Goal: Task Accomplishment & Management: Complete application form

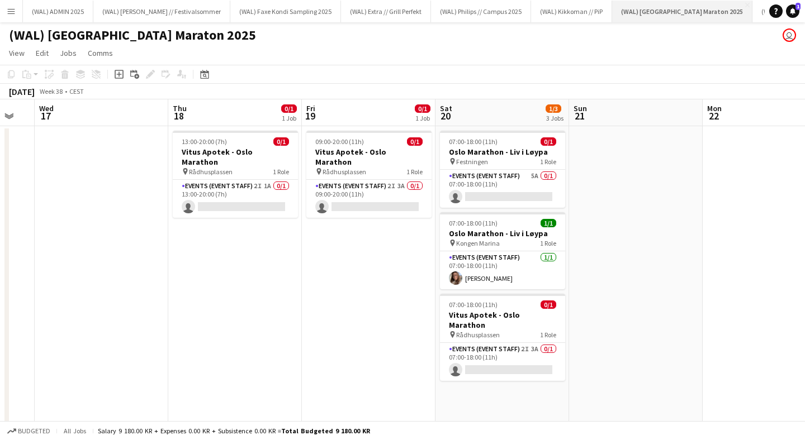
scroll to position [0, 355]
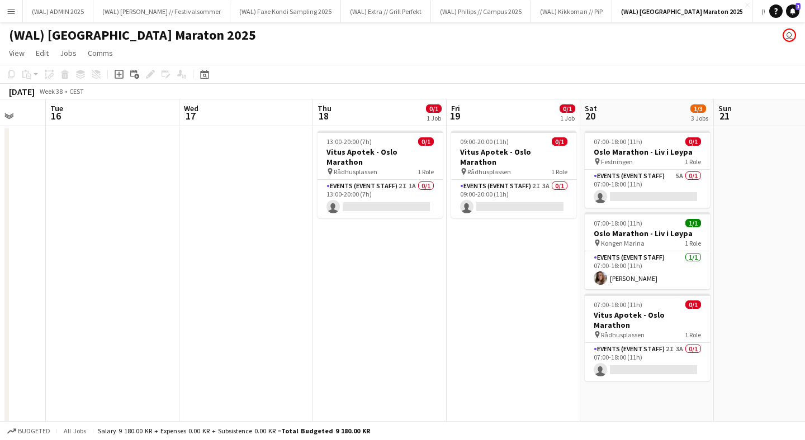
click at [615, 389] on app-date-cell "07:00-18:00 (11h) 0/1 Oslo Marathon - Liv i [GEOGRAPHIC_DATA] pin Festningen 1 …" at bounding box center [647, 276] width 134 height 300
click at [122, 75] on icon "Add job" at bounding box center [119, 74] width 9 height 9
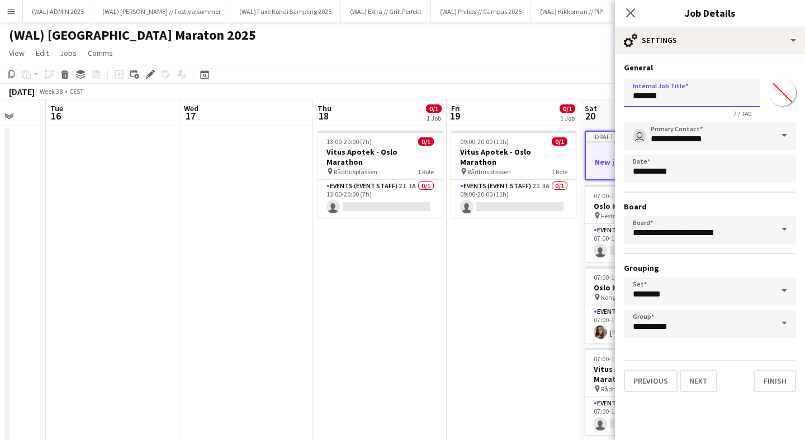
click at [677, 94] on input "*******" at bounding box center [691, 93] width 136 height 28
type input "**********"
click at [702, 383] on button "Next" at bounding box center [697, 381] width 37 height 22
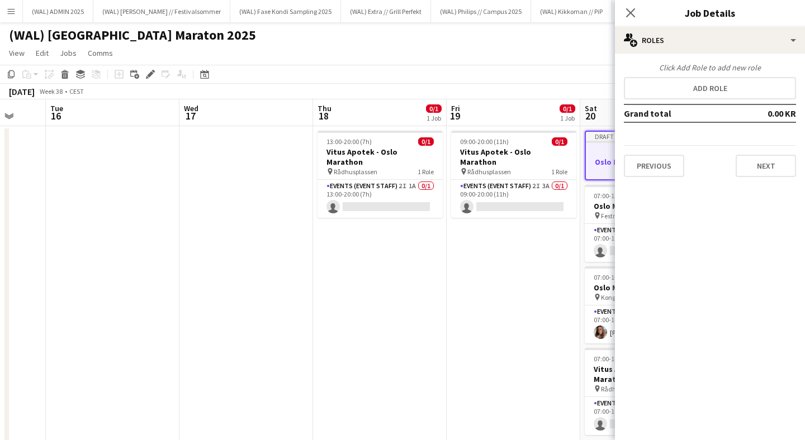
click at [726, 76] on div "Click Add Role to add new role Add role Grand total 0.00 KR Previous Next" at bounding box center [710, 120] width 190 height 115
click at [723, 94] on button "Add role" at bounding box center [709, 88] width 172 height 22
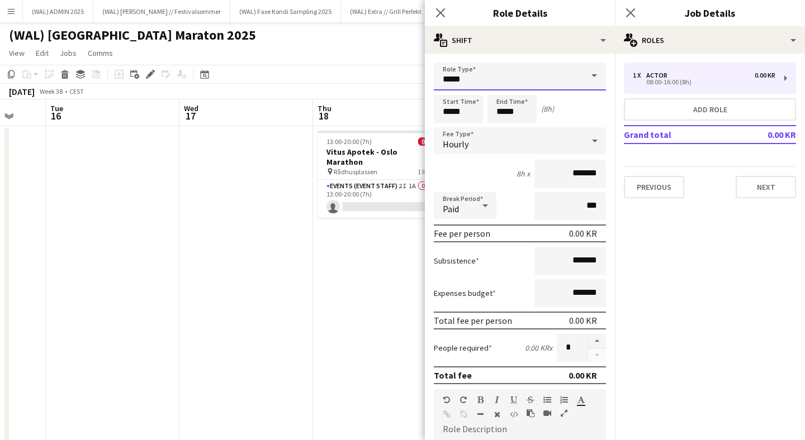
click at [542, 82] on input "*****" at bounding box center [520, 77] width 172 height 28
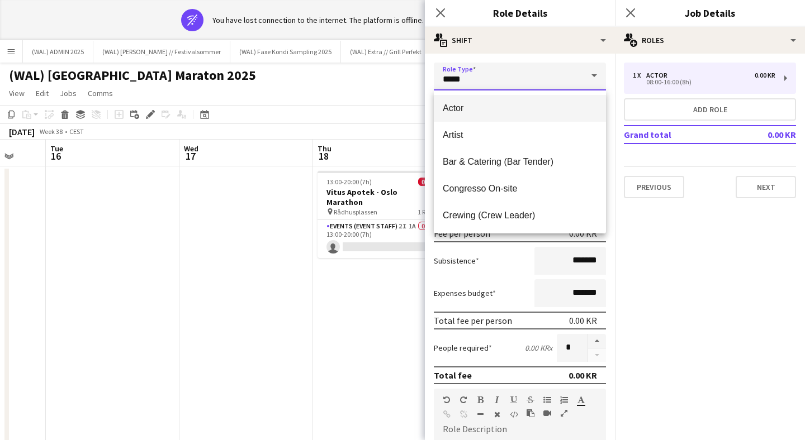
type input "******"
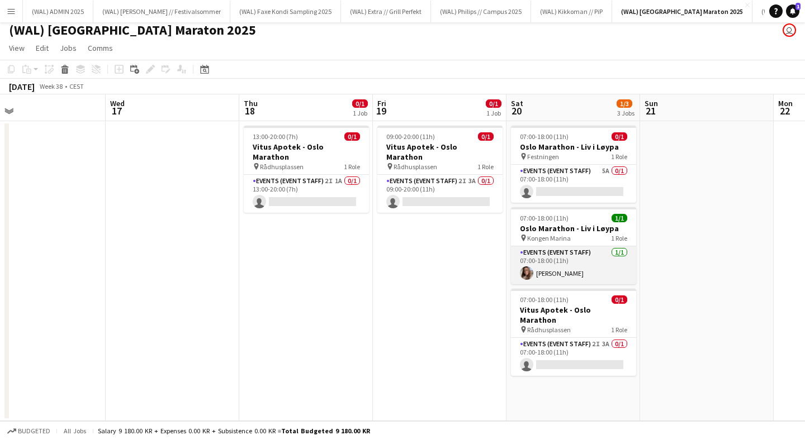
scroll to position [5, 0]
click at [572, 401] on app-date-cell "07:00-18:00 (11h) 0/1 Oslo Marathon - Liv i [GEOGRAPHIC_DATA] pin Festningen 1 …" at bounding box center [573, 271] width 134 height 300
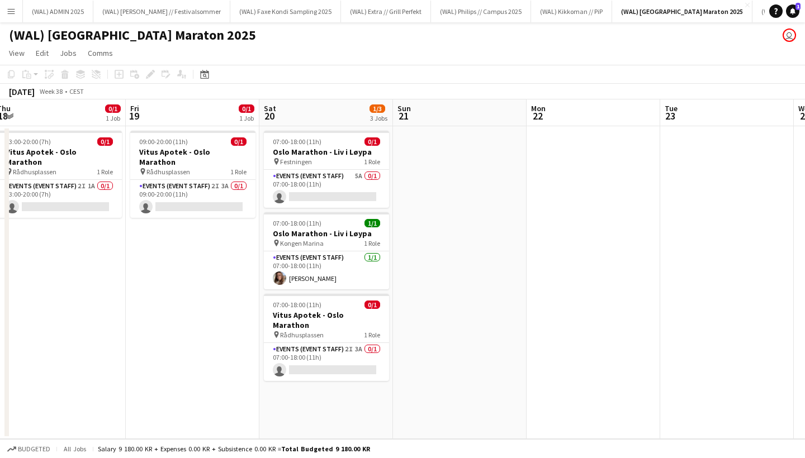
scroll to position [0, 541]
click at [360, 397] on app-date-cell "07:00-18:00 (11h) 0/1 Oslo Marathon - Liv i [GEOGRAPHIC_DATA] pin Festningen 1 …" at bounding box center [327, 282] width 134 height 313
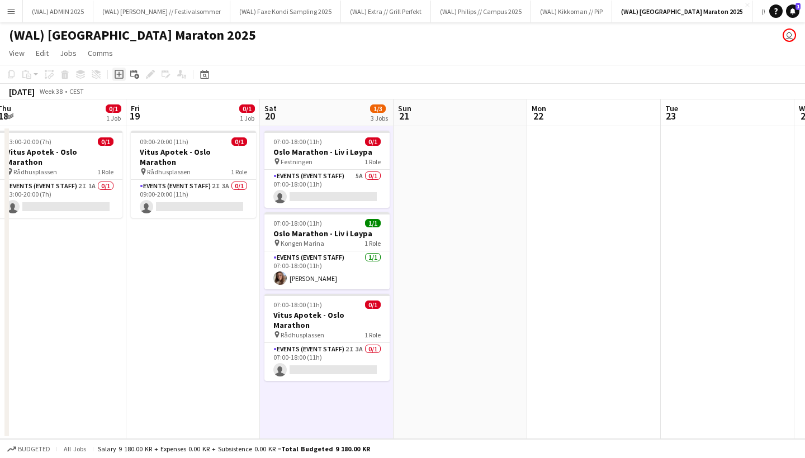
click at [121, 72] on icon "Add job" at bounding box center [119, 74] width 9 height 9
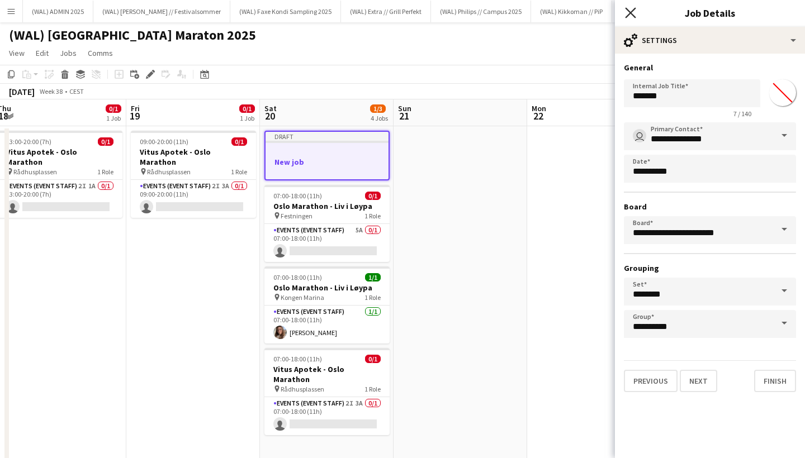
click at [627, 12] on icon "Close pop-in" at bounding box center [630, 12] width 11 height 11
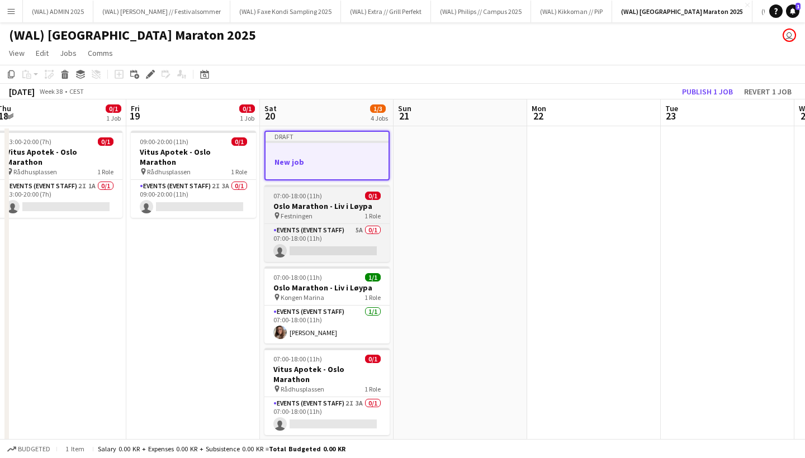
click at [311, 210] on h3 "Oslo Marathon - Liv i Løypa" at bounding box center [326, 206] width 125 height 10
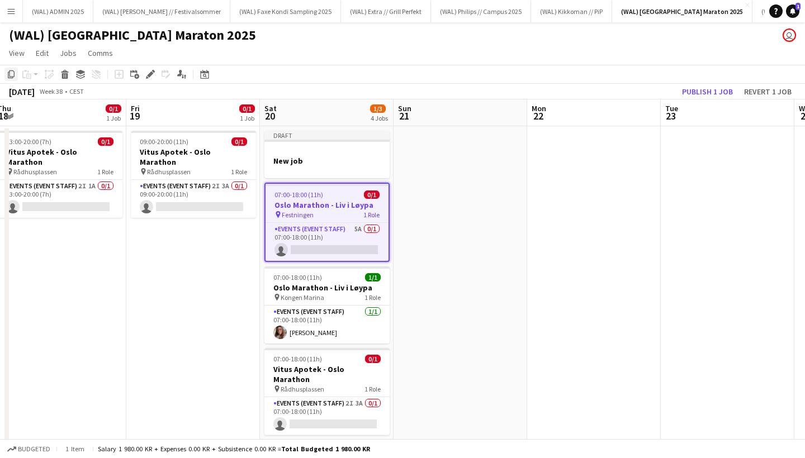
click at [12, 73] on icon "Copy" at bounding box center [11, 74] width 9 height 9
click at [326, 146] on div at bounding box center [326, 150] width 125 height 8
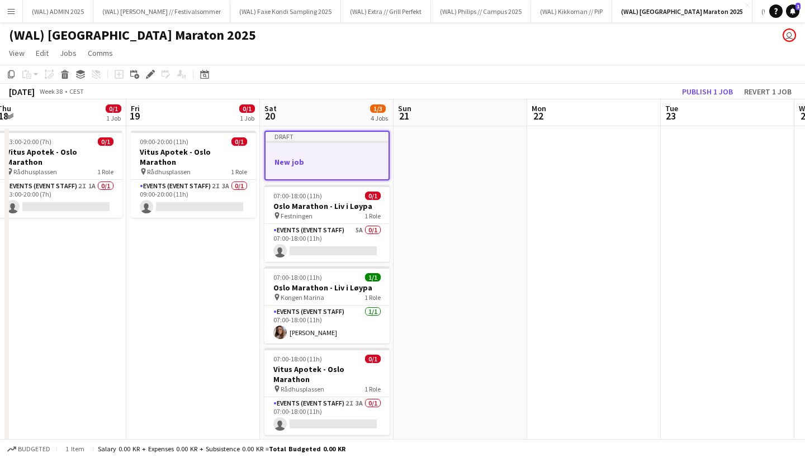
click at [308, 127] on app-date-cell "Draft New job 07:00-18:00 (11h) 0/1 Oslo Marathon - Liv i Løypa pin Festningen …" at bounding box center [327, 302] width 134 height 353
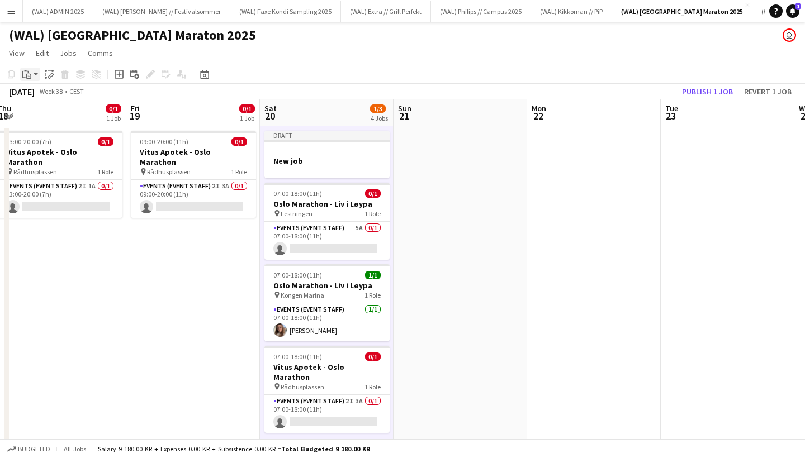
click at [27, 73] on icon "Paste" at bounding box center [26, 74] width 9 height 9
click at [51, 94] on link "Paste Command V" at bounding box center [74, 96] width 88 height 10
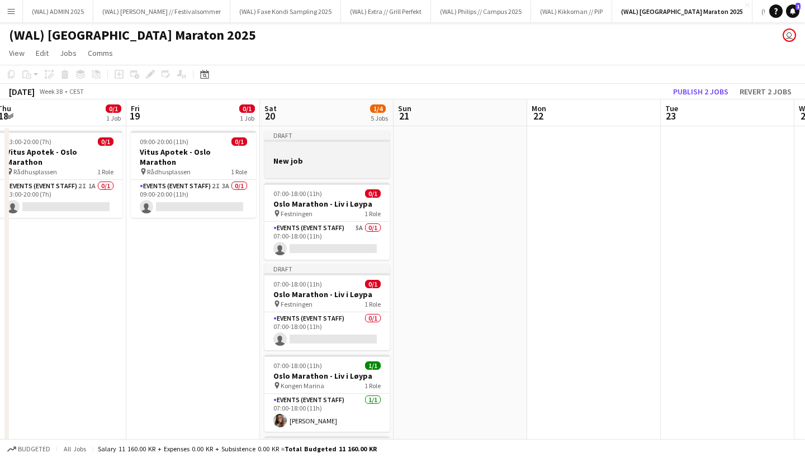
scroll to position [0, 0]
click at [308, 149] on div at bounding box center [326, 150] width 125 height 8
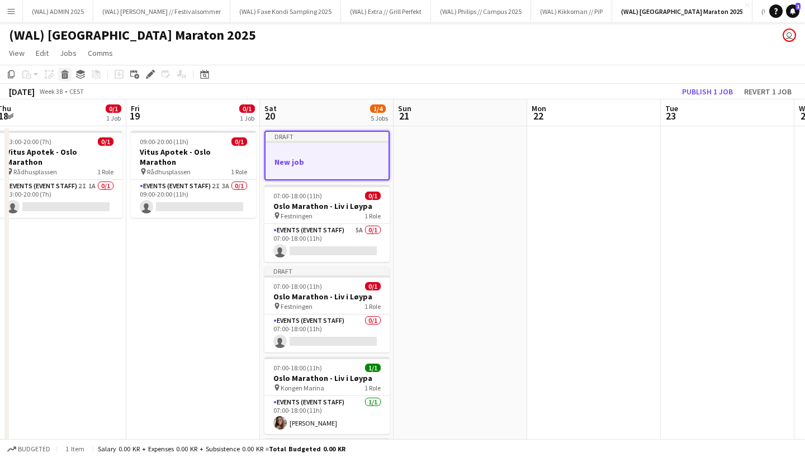
click at [68, 76] on icon at bounding box center [65, 76] width 6 height 6
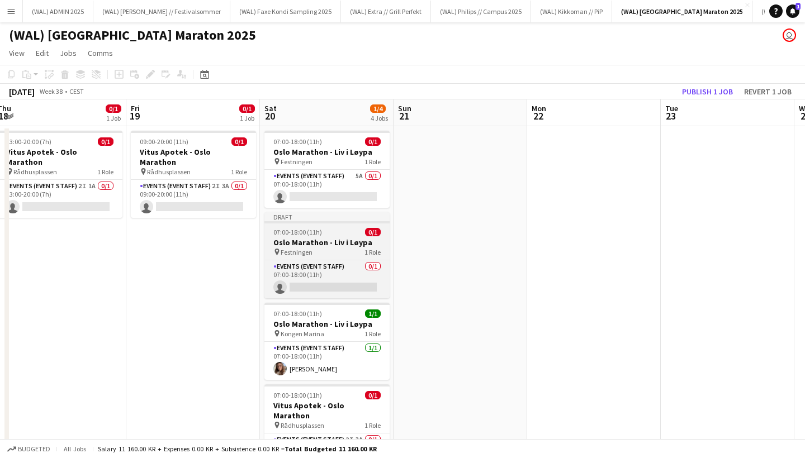
click at [337, 245] on h3 "Oslo Marathon - Liv i Løypa" at bounding box center [326, 242] width 125 height 10
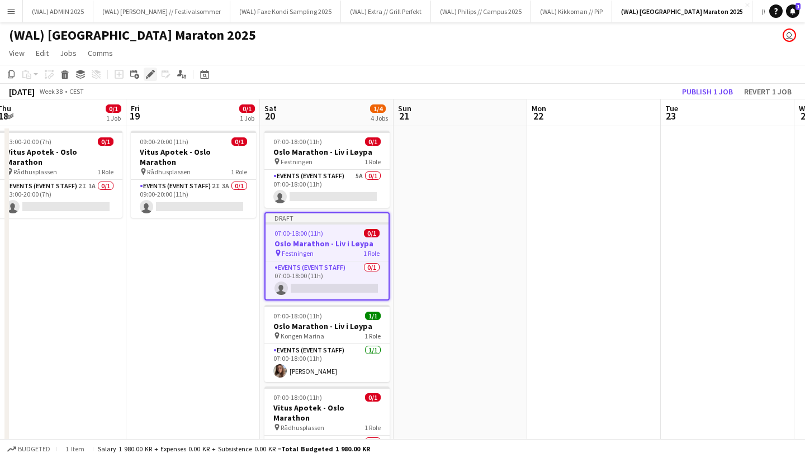
click at [148, 75] on icon at bounding box center [150, 75] width 6 height 6
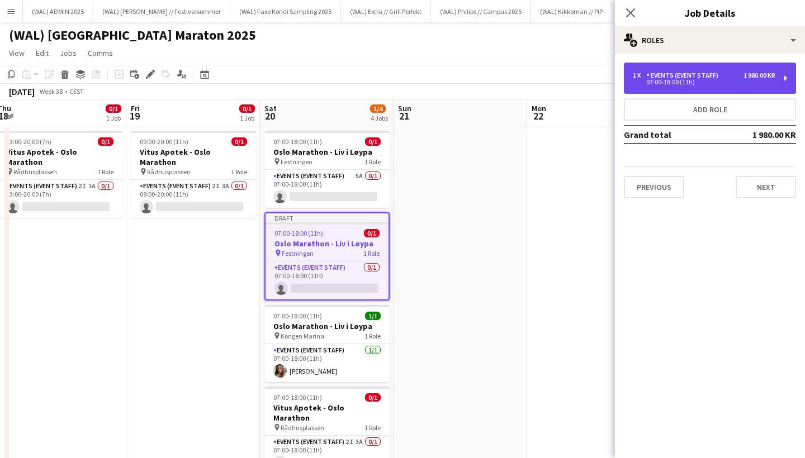
click at [680, 87] on div "1 x Events (Event Staff) 1 980.00 KR 07:00-18:00 (11h)" at bounding box center [709, 78] width 172 height 31
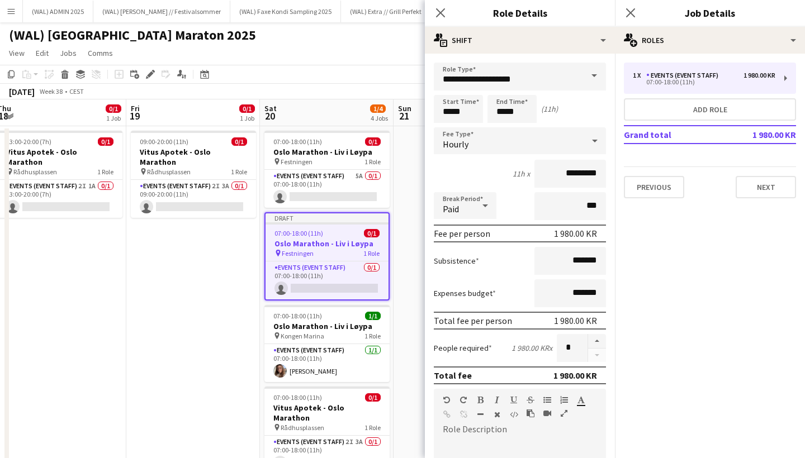
click at [593, 79] on span at bounding box center [593, 76] width 23 height 27
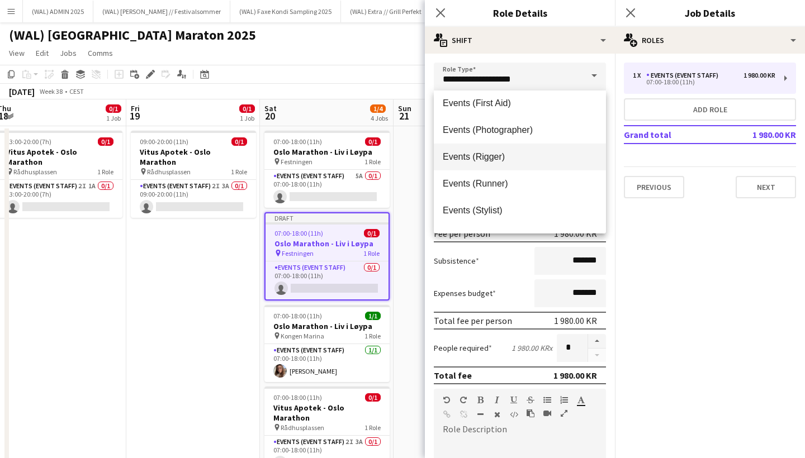
scroll to position [378, 0]
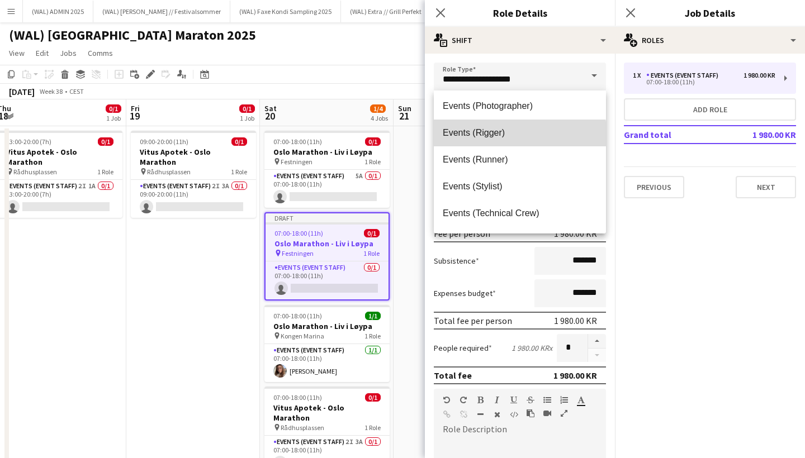
click at [503, 136] on span "Events (Rigger)" at bounding box center [519, 132] width 154 height 11
type input "**********"
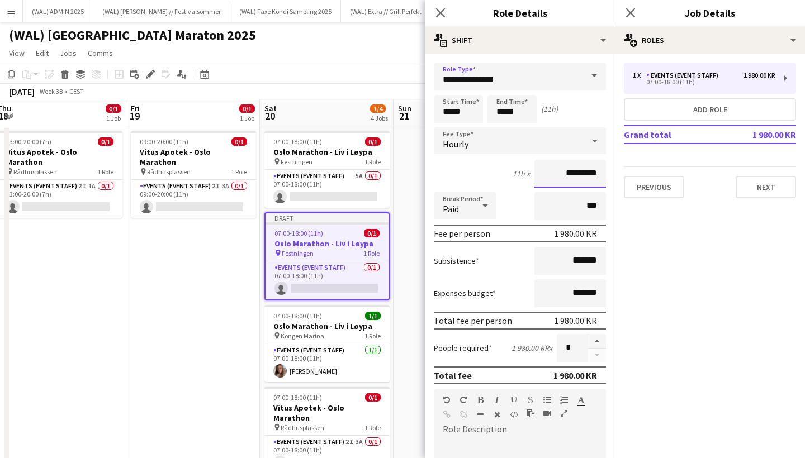
click at [588, 175] on input "*********" at bounding box center [570, 174] width 72 height 28
type input "****"
type input "******"
click at [468, 107] on input "*****" at bounding box center [458, 109] width 49 height 28
click at [445, 89] on div at bounding box center [447, 89] width 22 height 11
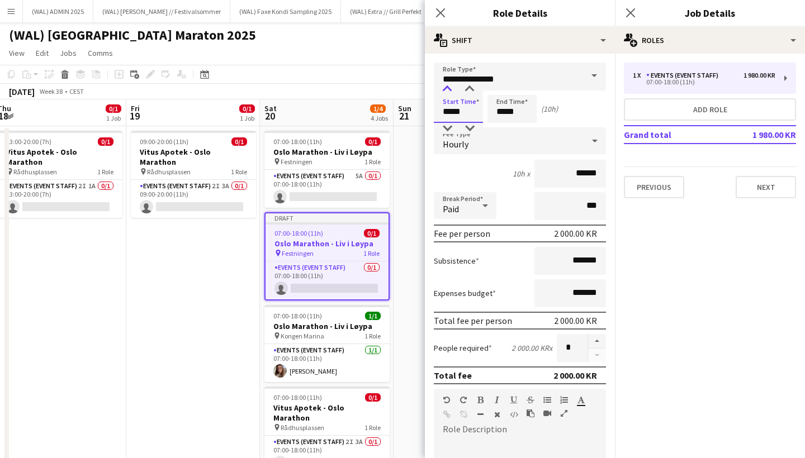
click at [445, 89] on div at bounding box center [447, 89] width 22 height 11
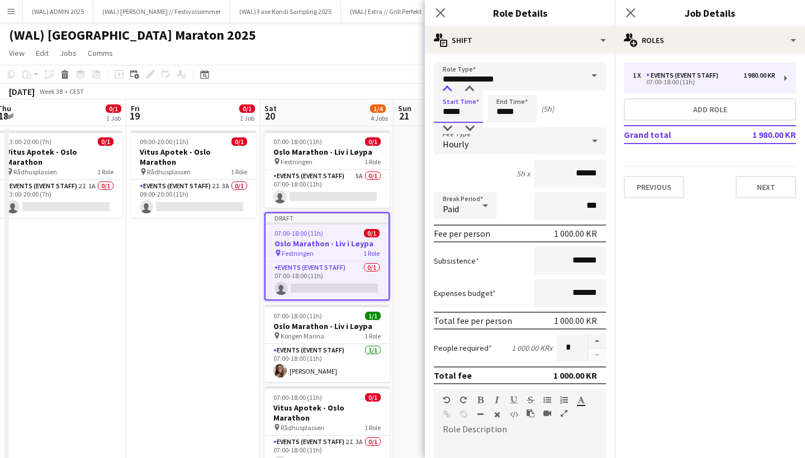
click at [445, 89] on div at bounding box center [447, 89] width 22 height 11
type input "*****"
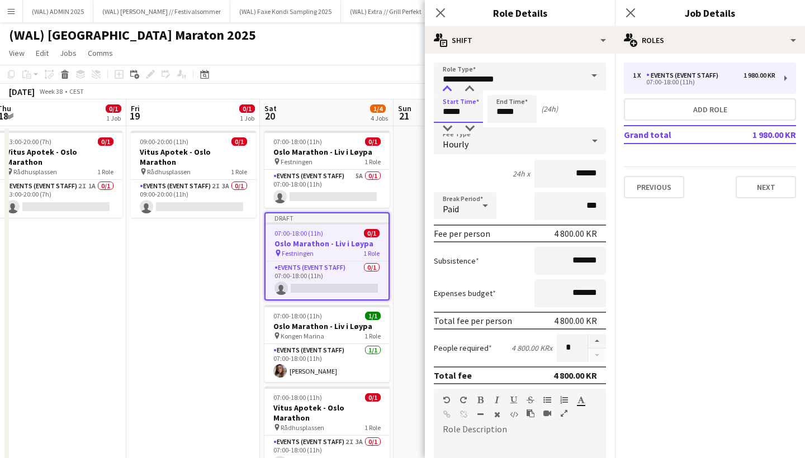
click at [445, 89] on div at bounding box center [447, 89] width 22 height 11
click at [509, 111] on input "*****" at bounding box center [511, 109] width 49 height 28
click at [502, 126] on div at bounding box center [500, 128] width 22 height 11
type input "*****"
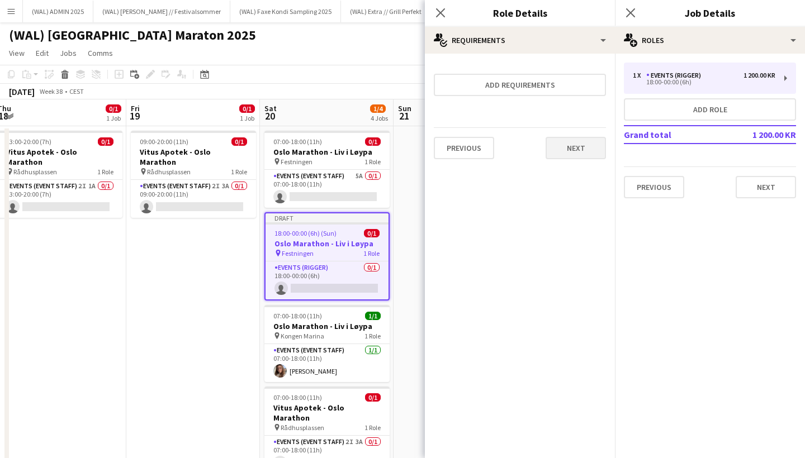
click at [564, 146] on button "Next" at bounding box center [575, 148] width 60 height 22
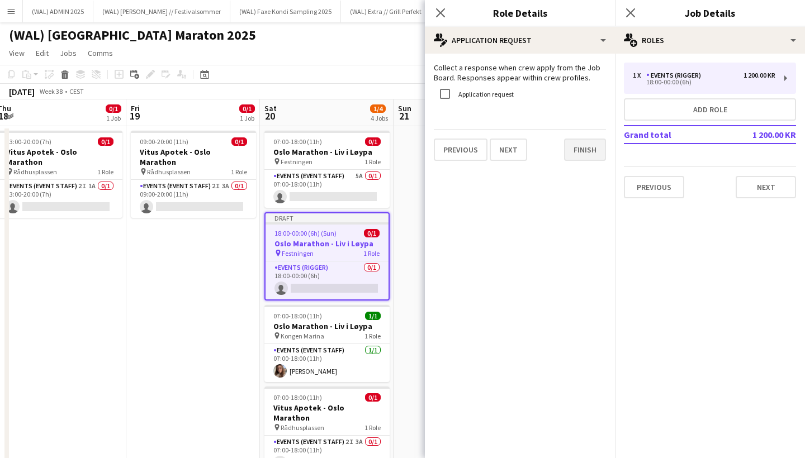
click at [589, 154] on button "Finish" at bounding box center [585, 150] width 42 height 22
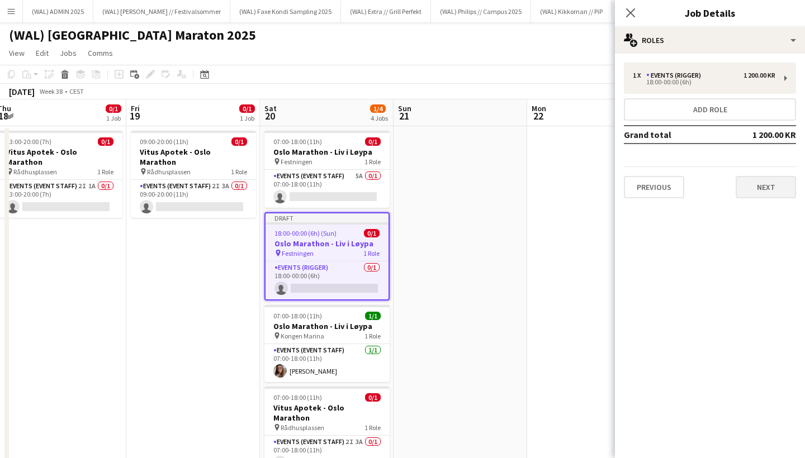
click at [764, 191] on button "Next" at bounding box center [765, 187] width 60 height 22
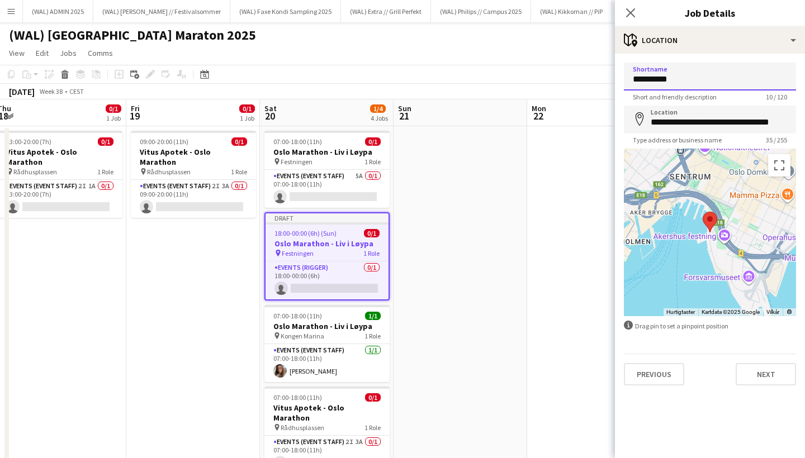
click at [694, 83] on input "**********" at bounding box center [709, 77] width 172 height 28
type input "**********"
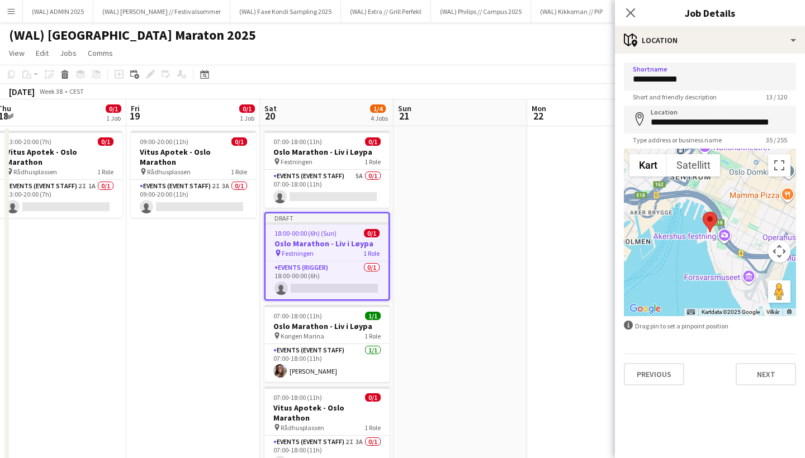
click at [706, 134] on app-form-group "**********" at bounding box center [709, 125] width 172 height 39
click at [706, 124] on input "**********" at bounding box center [709, 120] width 172 height 28
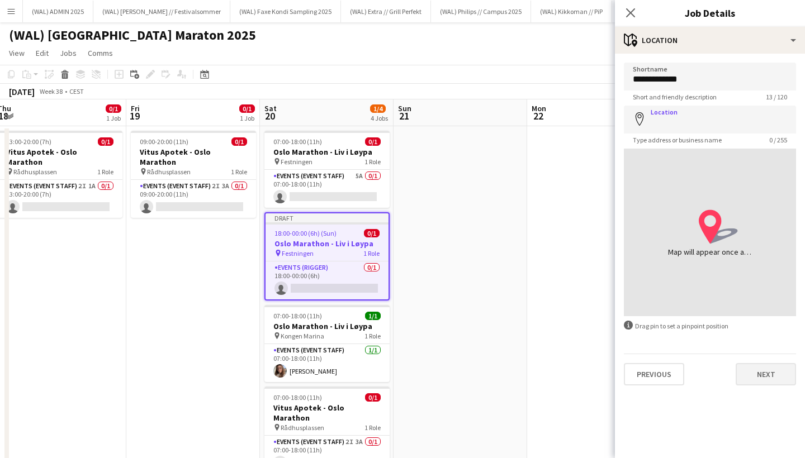
click at [769, 373] on button "Next" at bounding box center [765, 374] width 60 height 22
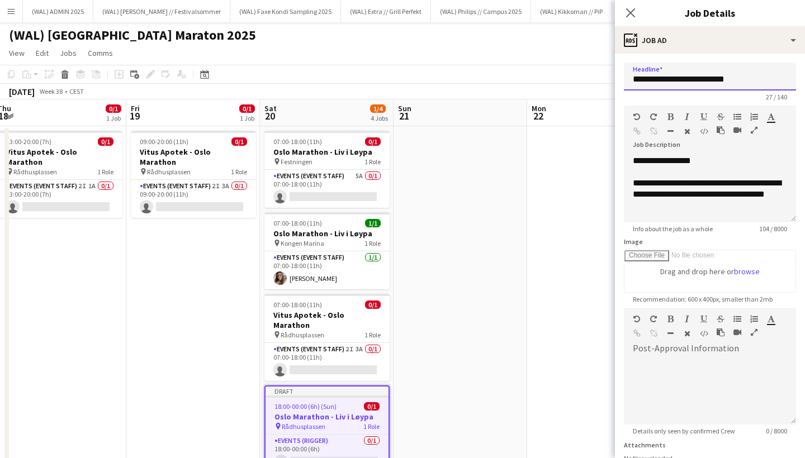
drag, startPoint x: 738, startPoint y: 82, endPoint x: 693, endPoint y: 82, distance: 44.7
click at [693, 82] on input "**********" at bounding box center [709, 77] width 172 height 28
type input "**********"
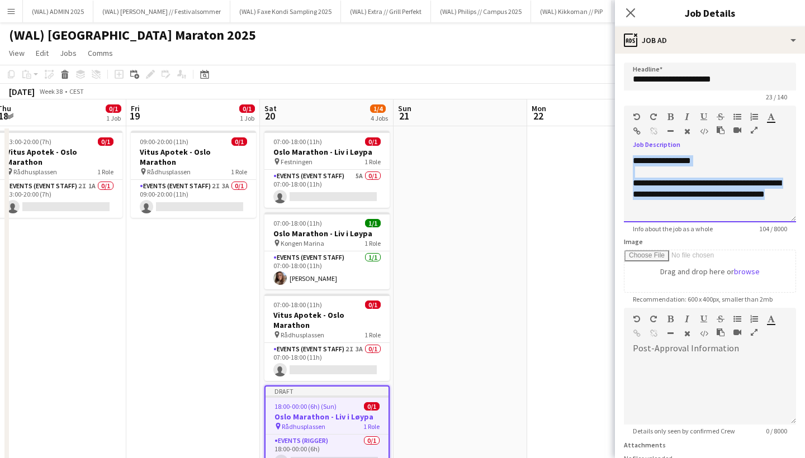
drag, startPoint x: 697, startPoint y: 213, endPoint x: 629, endPoint y: 150, distance: 92.9
click at [629, 150] on div "**********" at bounding box center [709, 184] width 172 height 75
click at [692, 204] on div "**********" at bounding box center [709, 195] width 154 height 34
drag, startPoint x: 694, startPoint y: 207, endPoint x: 632, endPoint y: 185, distance: 65.2
click at [632, 185] on div "**********" at bounding box center [709, 195] width 154 height 34
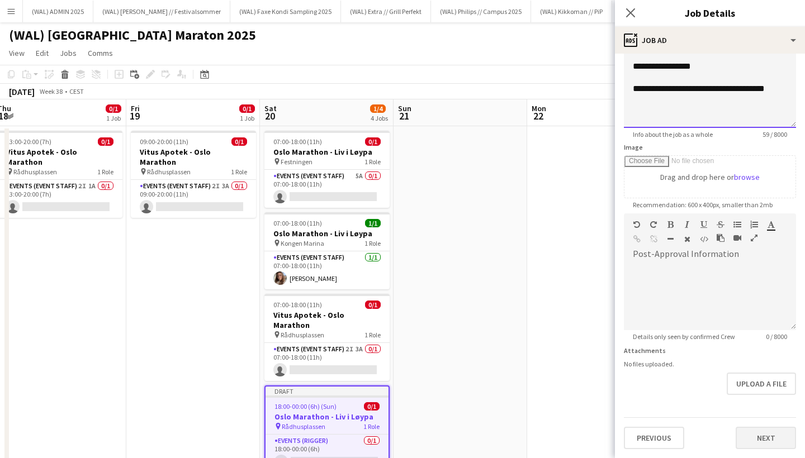
scroll to position [94, 0]
click at [764, 432] on button "Next" at bounding box center [765, 438] width 60 height 22
type input "*******"
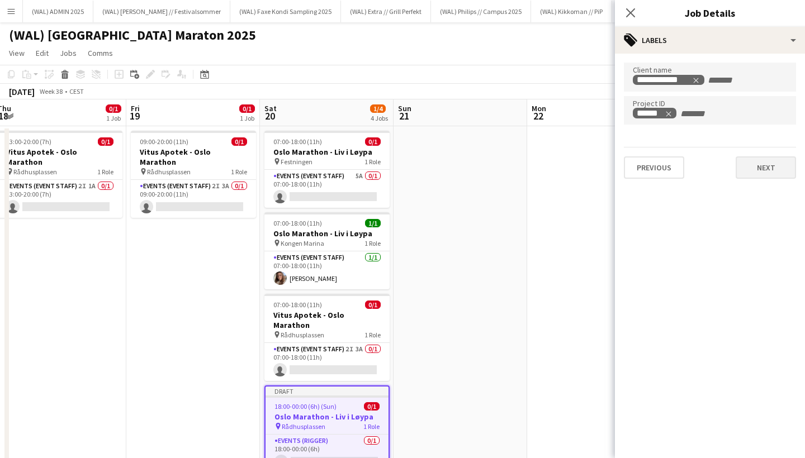
click at [749, 169] on button "Next" at bounding box center [765, 167] width 60 height 22
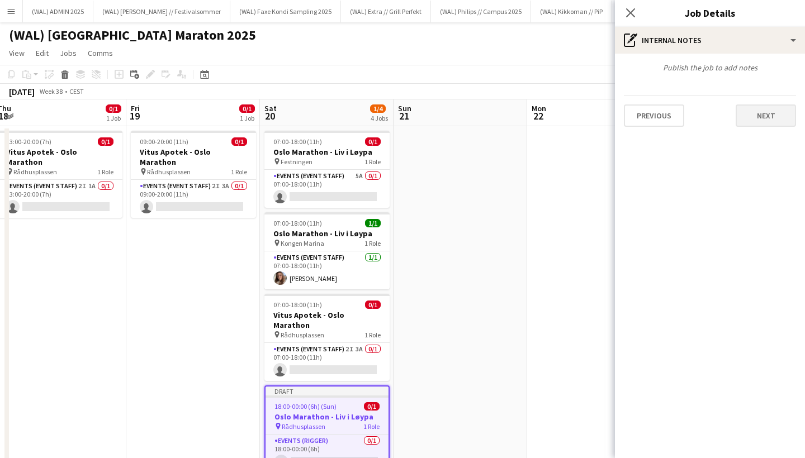
click at [779, 113] on button "Next" at bounding box center [765, 115] width 60 height 22
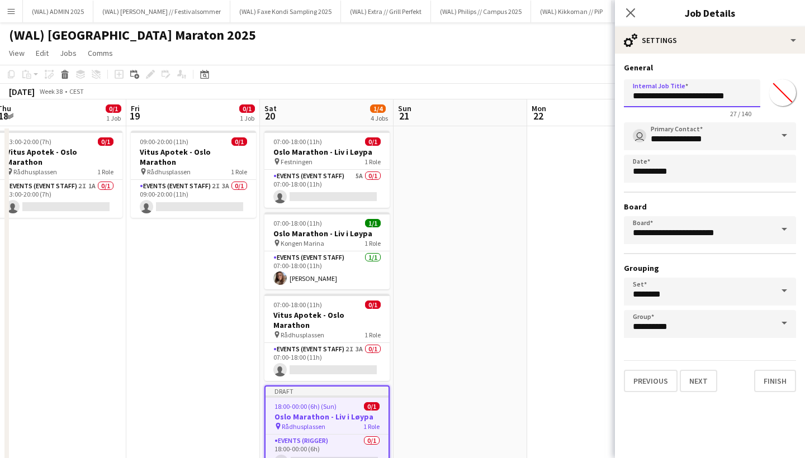
drag, startPoint x: 738, startPoint y: 100, endPoint x: 694, endPoint y: 99, distance: 44.1
click at [694, 99] on input "**********" at bounding box center [691, 93] width 136 height 28
type input "**********"
click at [704, 382] on button "Next" at bounding box center [697, 381] width 37 height 22
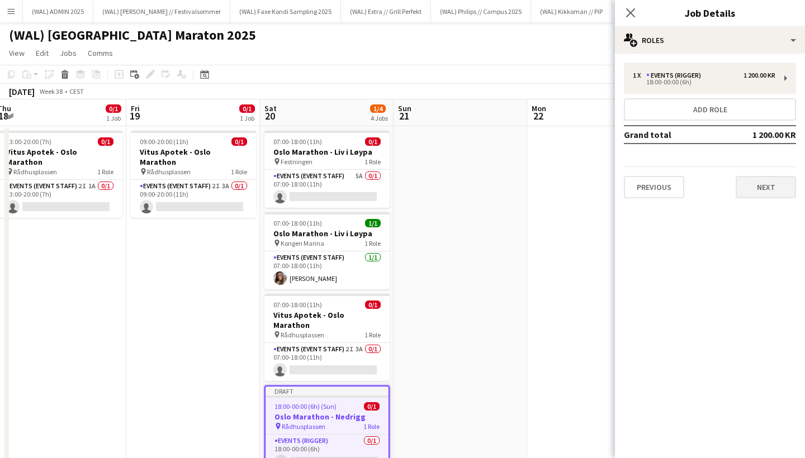
click at [766, 196] on button "Next" at bounding box center [765, 187] width 60 height 22
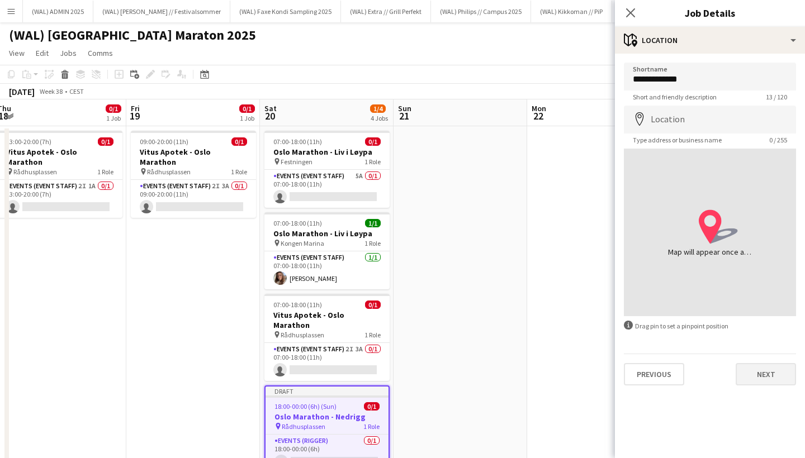
click at [764, 377] on button "Next" at bounding box center [765, 374] width 60 height 22
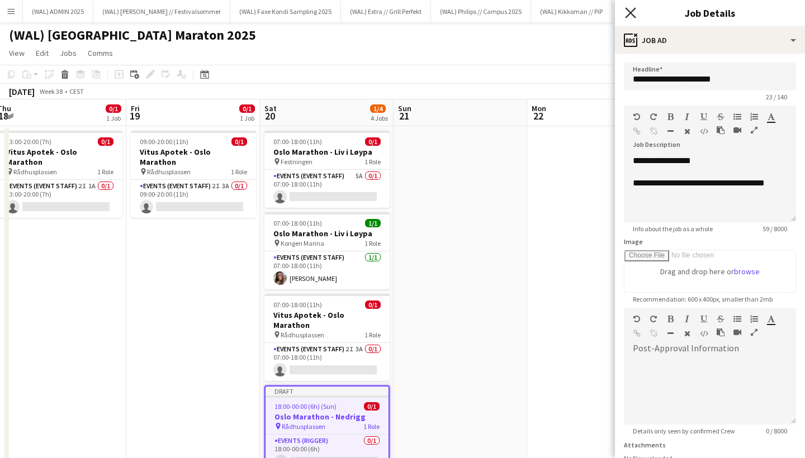
click at [629, 11] on icon at bounding box center [630, 12] width 11 height 11
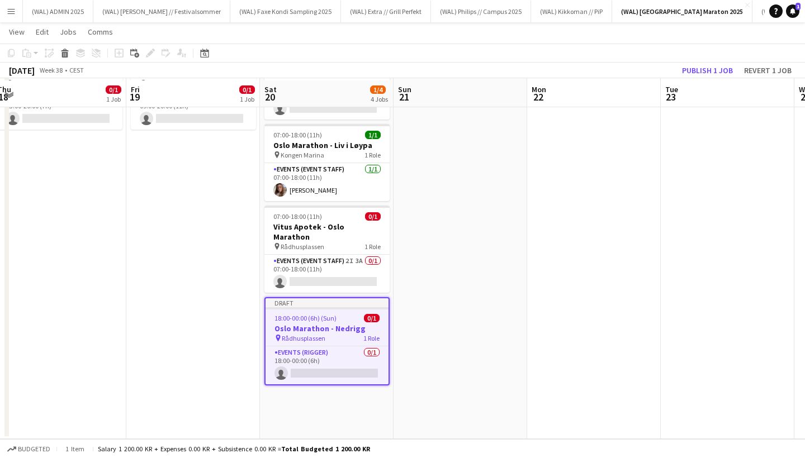
click at [469, 274] on app-date-cell at bounding box center [460, 238] width 134 height 401
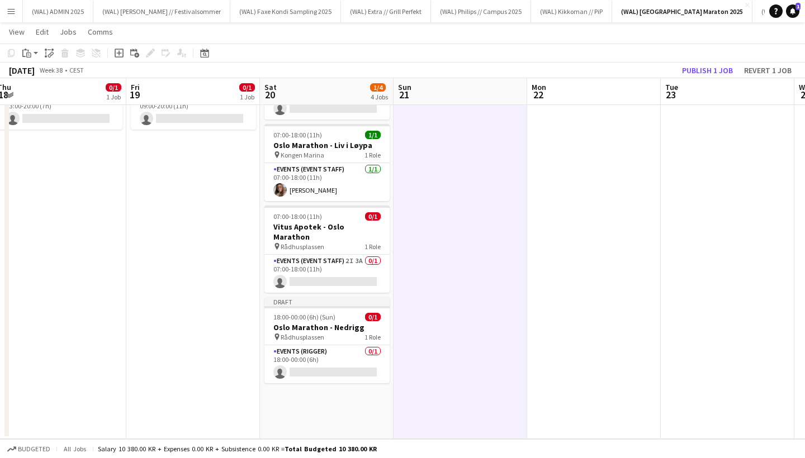
scroll to position [87, 0]
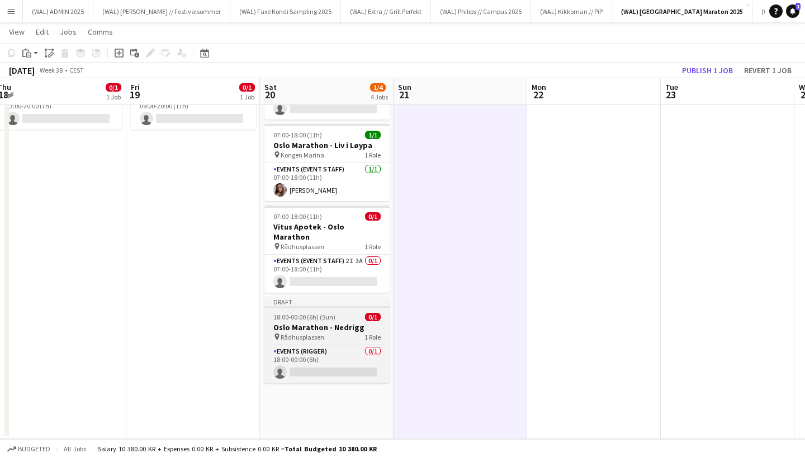
click at [357, 313] on div "18:00-00:00 (6h) (Sun) 0/1" at bounding box center [326, 317] width 125 height 8
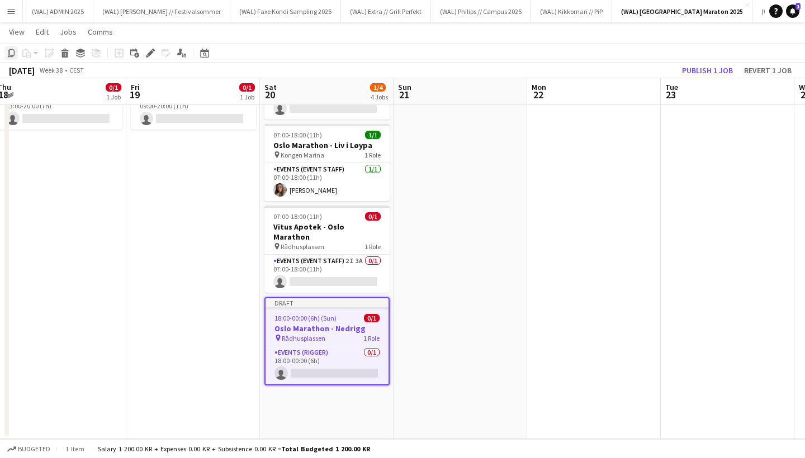
click at [12, 53] on icon "Copy" at bounding box center [11, 53] width 9 height 9
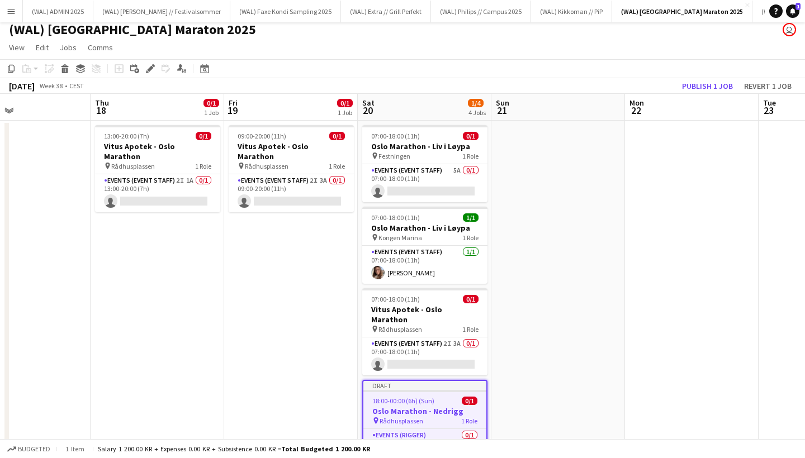
scroll to position [0, 432]
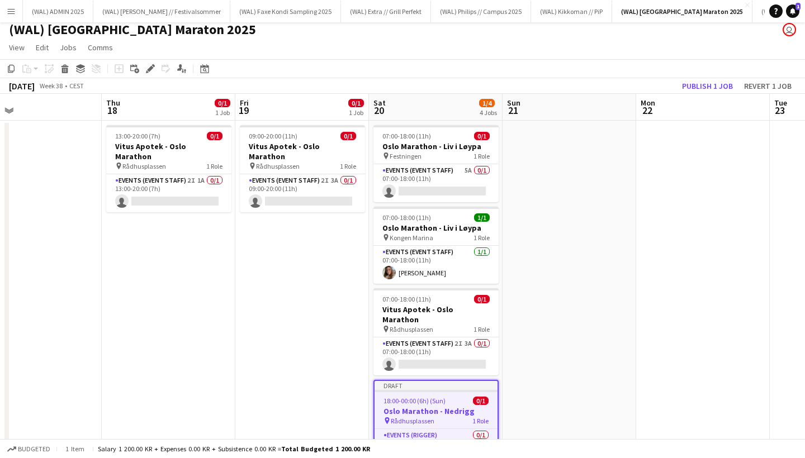
click at [80, 180] on app-date-cell at bounding box center [35, 321] width 134 height 401
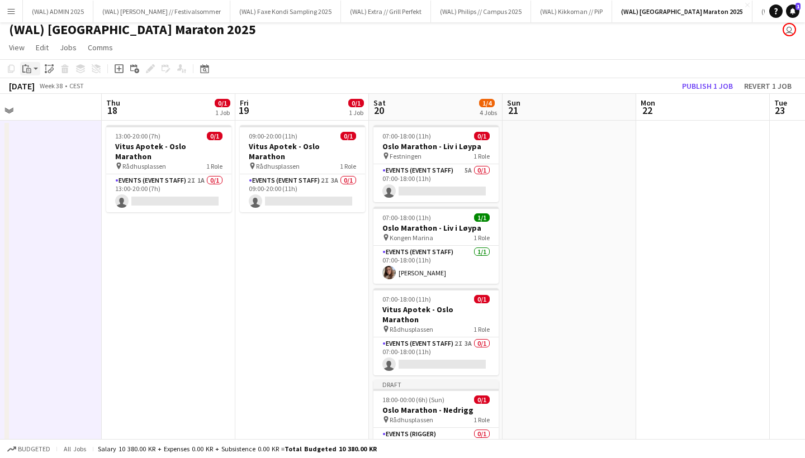
click at [31, 67] on div "Paste" at bounding box center [26, 68] width 13 height 13
click at [41, 88] on link "Paste Command V" at bounding box center [74, 90] width 88 height 10
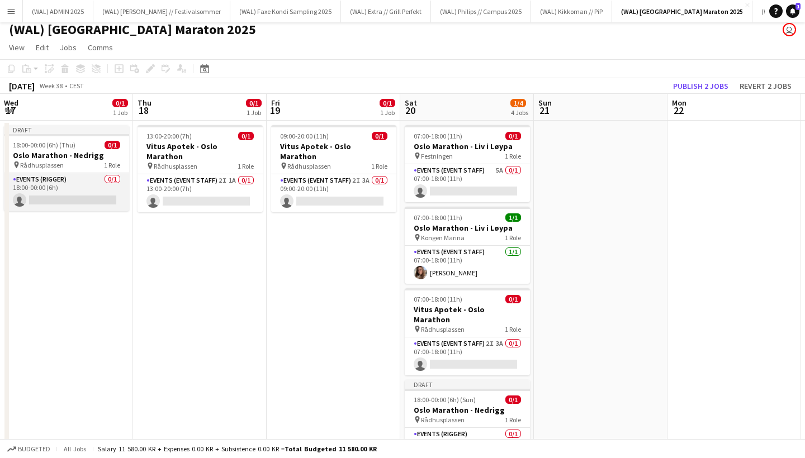
scroll to position [0, 337]
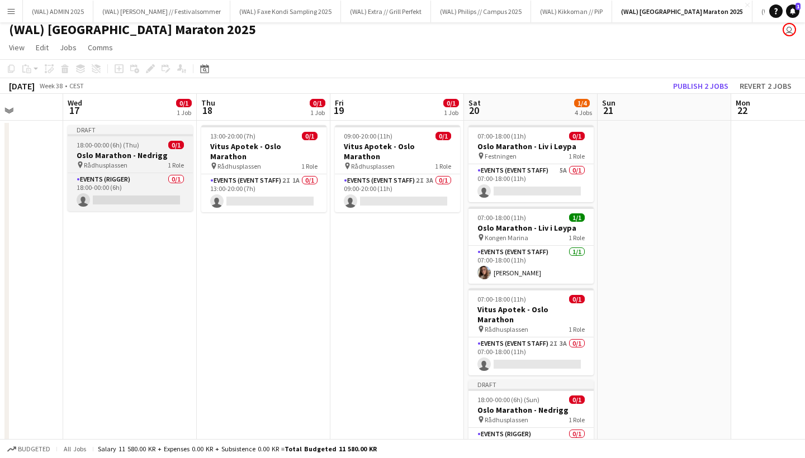
click at [117, 164] on span "Rådhusplassen" at bounding box center [106, 165] width 44 height 8
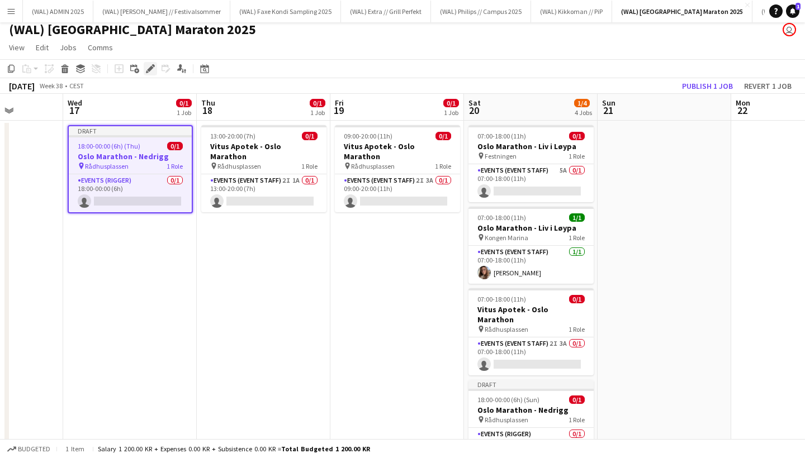
click at [151, 69] on icon at bounding box center [150, 69] width 6 height 6
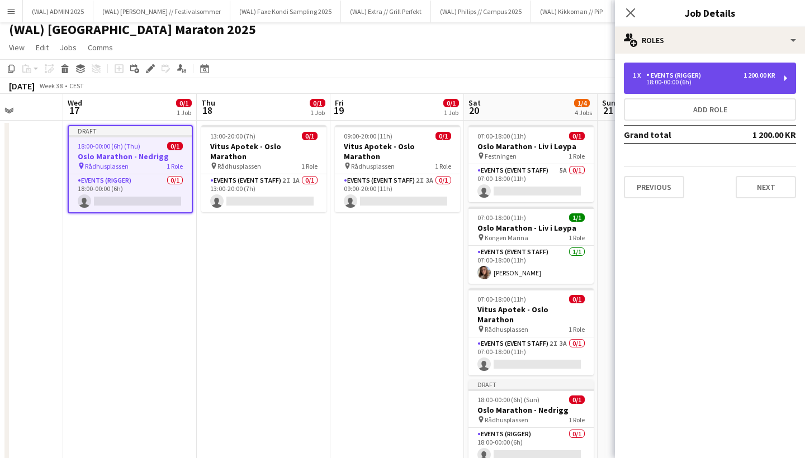
click at [667, 75] on div "Events (Rigger)" at bounding box center [675, 76] width 59 height 8
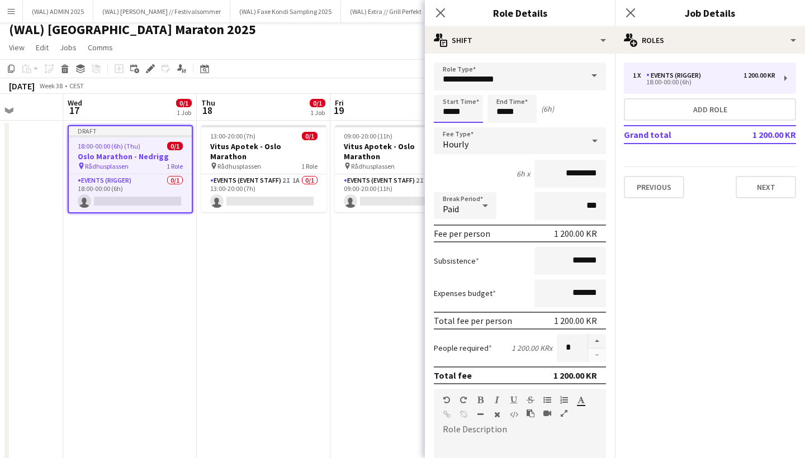
click at [463, 111] on input "*****" at bounding box center [458, 109] width 49 height 28
type input "*****"
click at [514, 193] on div "Break Period Paid ***" at bounding box center [520, 206] width 172 height 28
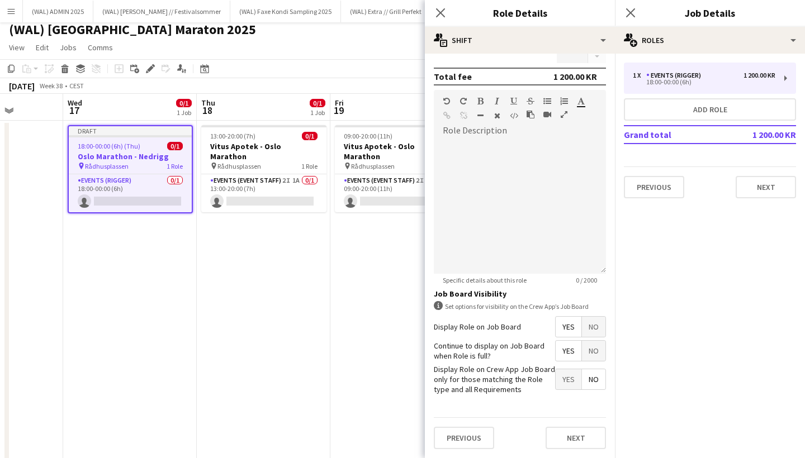
scroll to position [298, 0]
click at [568, 432] on button "Next" at bounding box center [575, 438] width 60 height 22
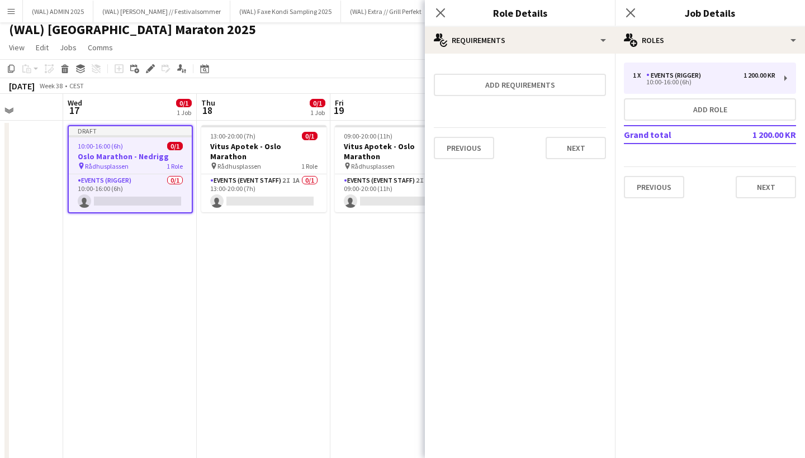
scroll to position [0, 0]
click at [571, 154] on button "Next" at bounding box center [575, 148] width 60 height 22
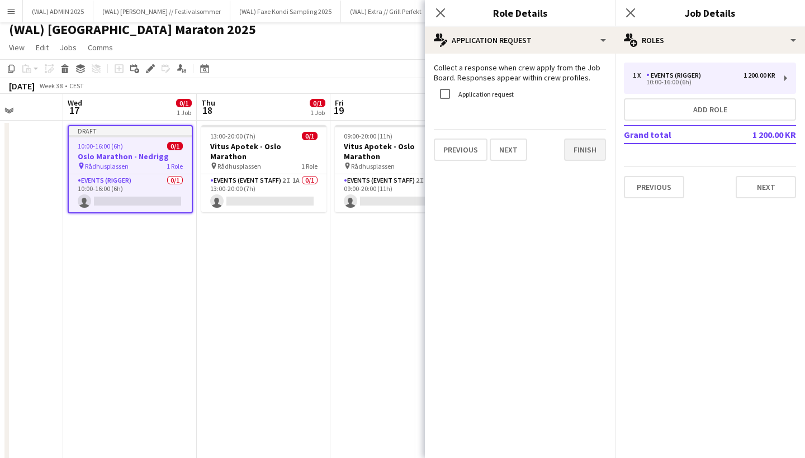
click at [583, 157] on button "Finish" at bounding box center [585, 150] width 42 height 22
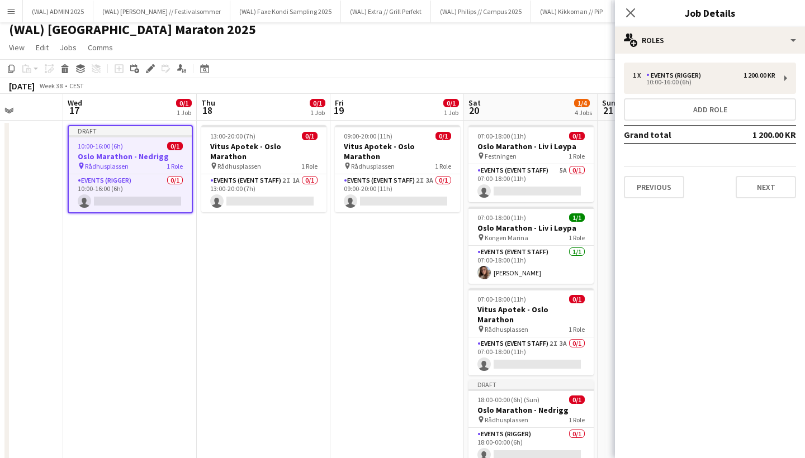
click at [138, 147] on div "10:00-16:00 (6h) 0/1" at bounding box center [130, 146] width 123 height 8
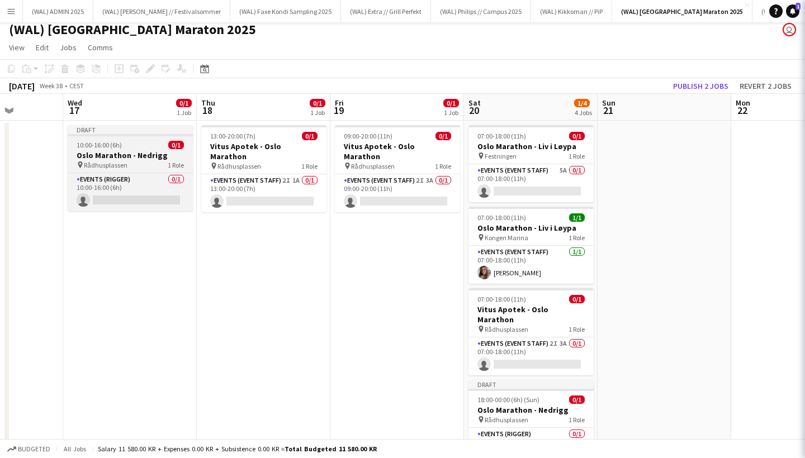
click at [138, 147] on div "10:00-16:00 (6h) 0/1" at bounding box center [130, 145] width 125 height 8
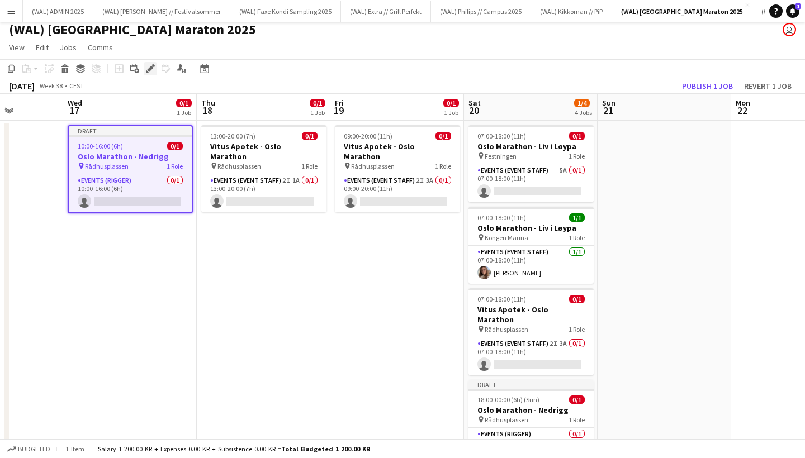
click at [149, 65] on icon "Edit" at bounding box center [150, 68] width 9 height 9
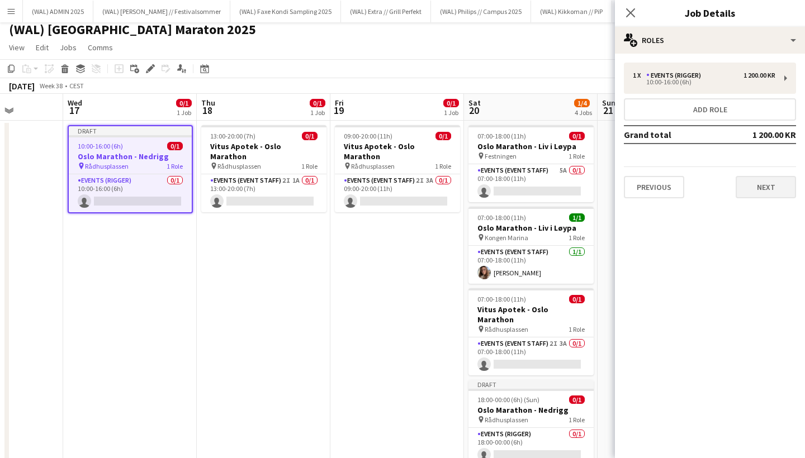
click at [763, 180] on button "Next" at bounding box center [765, 187] width 60 height 22
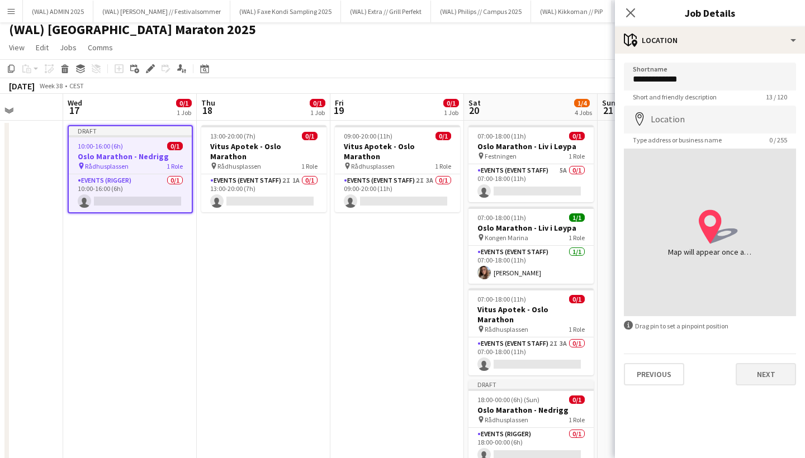
click at [759, 367] on button "Next" at bounding box center [765, 374] width 60 height 22
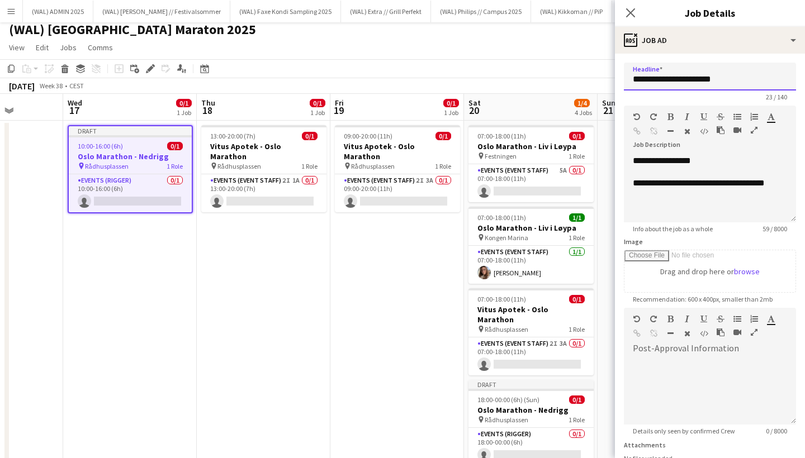
click at [707, 79] on input "**********" at bounding box center [709, 77] width 172 height 28
type input "**********"
click at [648, 182] on div "**********" at bounding box center [709, 183] width 154 height 11
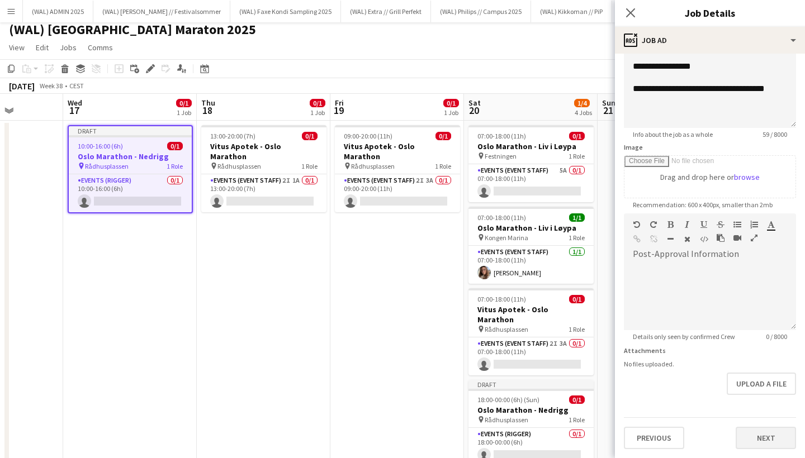
click at [761, 440] on button "Next" at bounding box center [765, 438] width 60 height 22
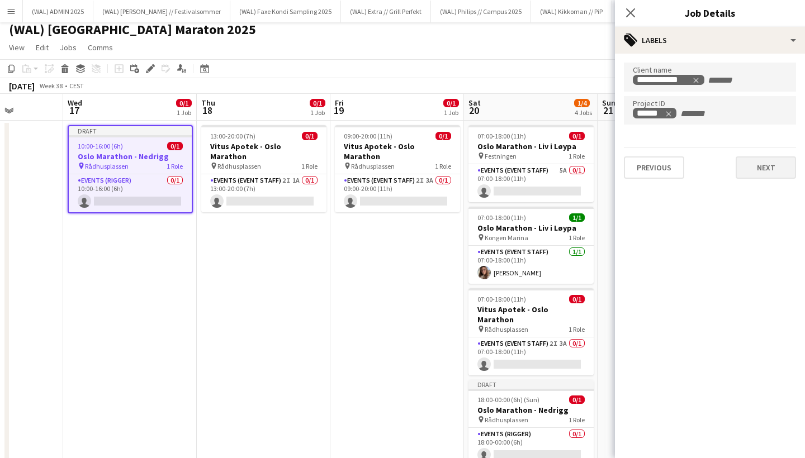
click at [756, 176] on button "Next" at bounding box center [765, 167] width 60 height 22
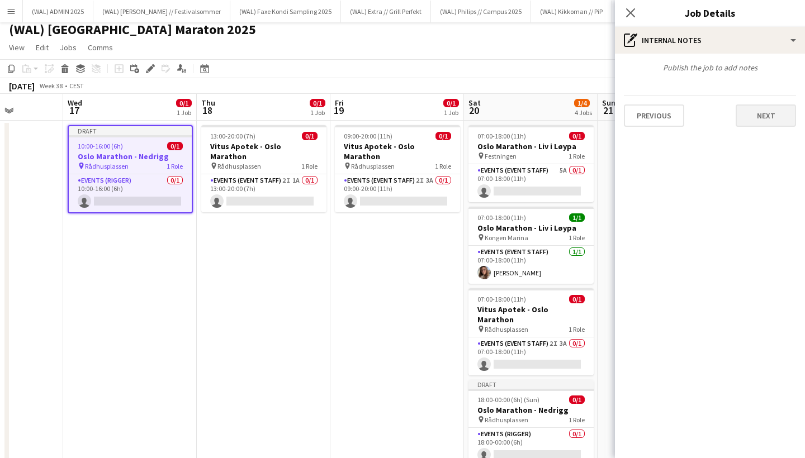
click at [773, 116] on button "Next" at bounding box center [765, 115] width 60 height 22
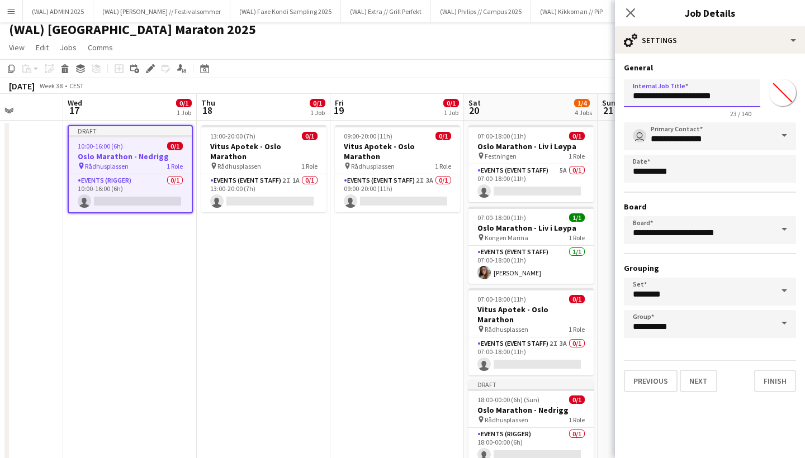
click at [710, 97] on input "**********" at bounding box center [691, 93] width 136 height 28
type input "**********"
click at [767, 383] on button "Finish" at bounding box center [775, 381] width 42 height 22
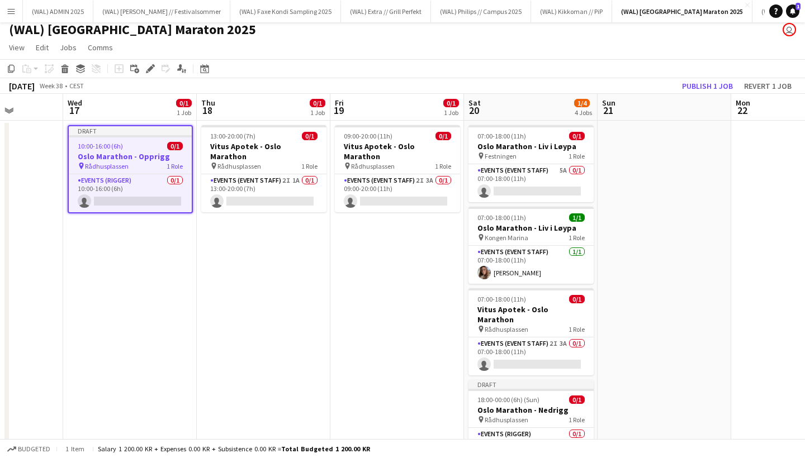
click at [286, 265] on app-date-cell "13:00-20:00 (7h) 0/1 Vitus Apotek - Oslo Marathon pin Rådhusplassen 1 Role Even…" at bounding box center [264, 321] width 134 height 401
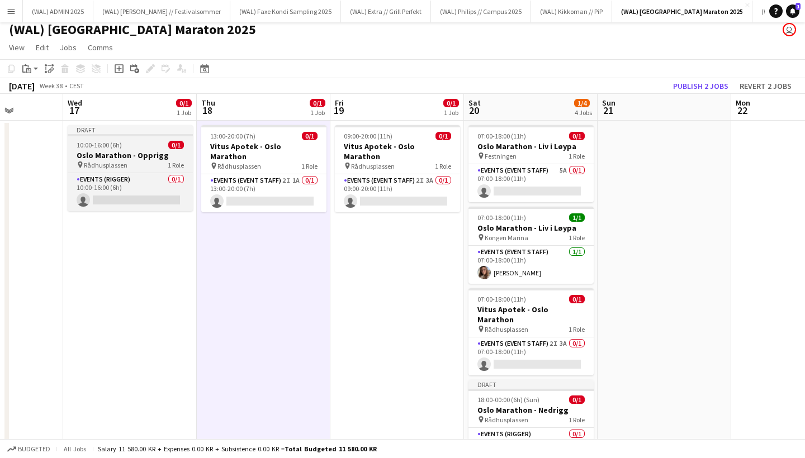
click at [154, 164] on div "pin Rådhusplassen 1 Role" at bounding box center [130, 164] width 125 height 9
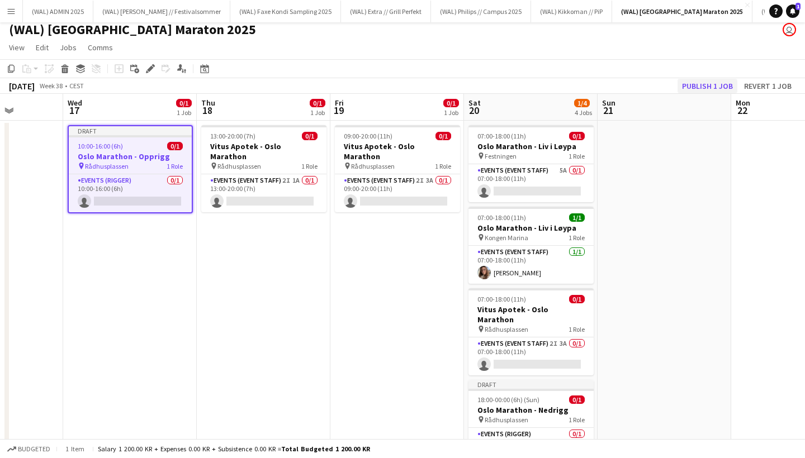
click at [711, 89] on button "Publish 1 job" at bounding box center [707, 86] width 60 height 15
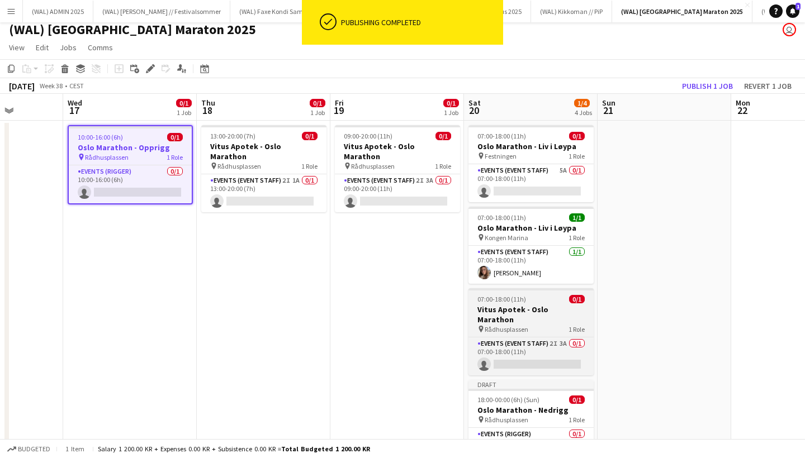
click at [527, 311] on h3 "Vitus Apotek - Oslo Marathon" at bounding box center [530, 314] width 125 height 20
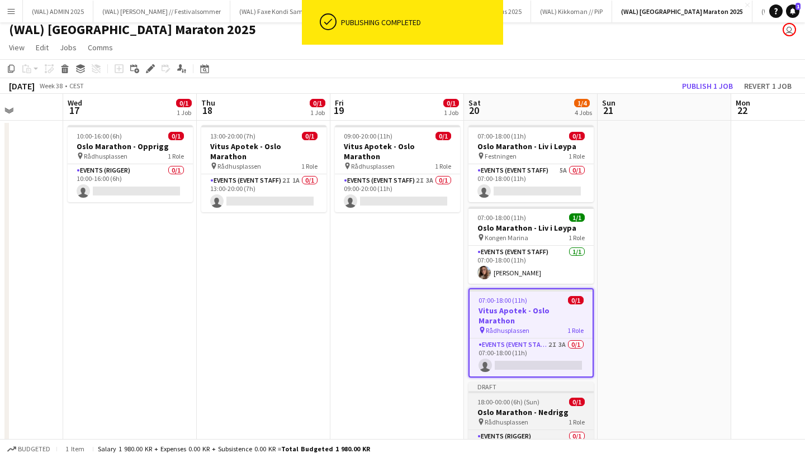
click at [540, 398] on div "18:00-00:00 (6h) (Sun) 0/1" at bounding box center [530, 402] width 125 height 8
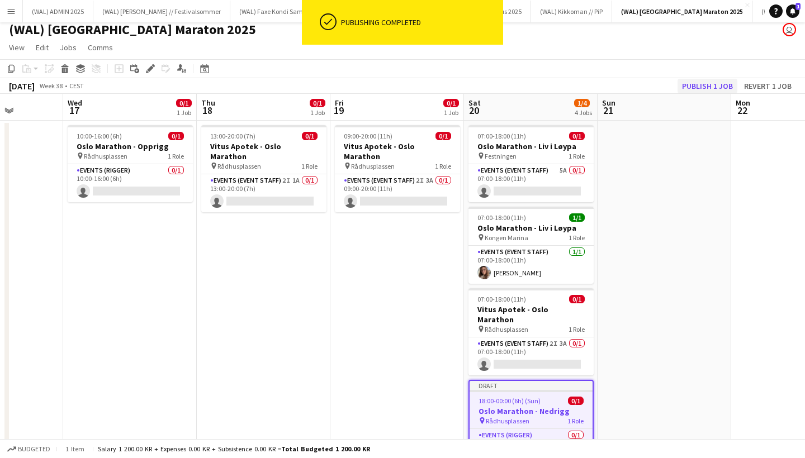
click at [696, 83] on button "Publish 1 job" at bounding box center [707, 86] width 60 height 15
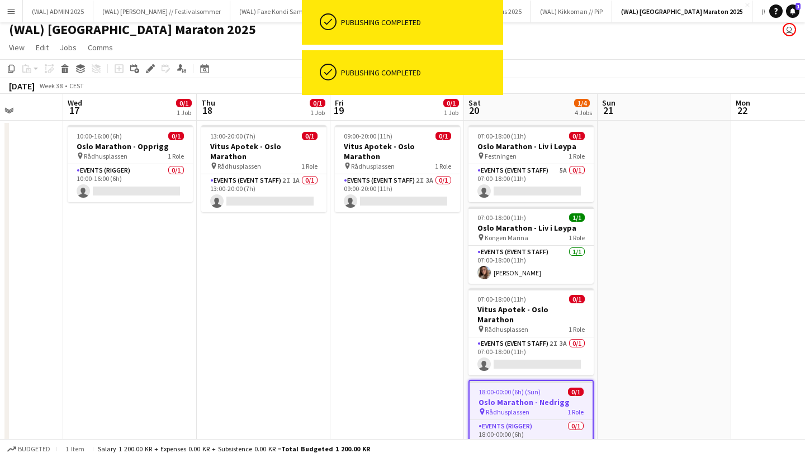
click at [653, 297] on app-date-cell at bounding box center [664, 317] width 134 height 392
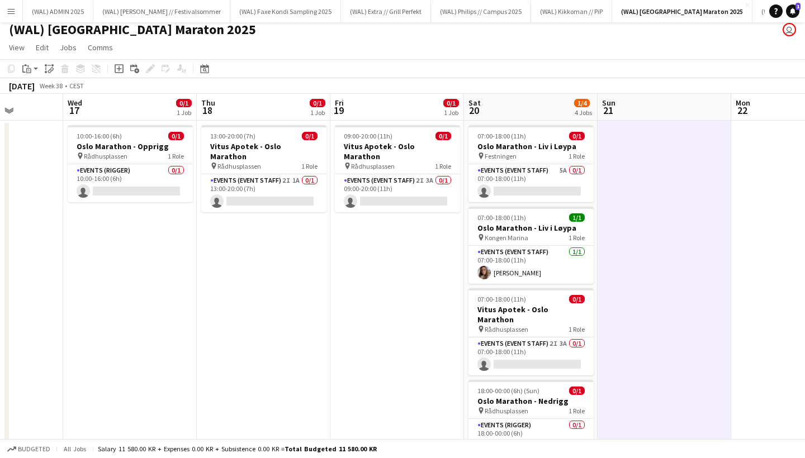
click at [261, 283] on app-date-cell "13:00-20:00 (7h) 0/1 Vitus Apotek - Oslo Marathon pin Rådhusplassen 1 Role Even…" at bounding box center [264, 317] width 134 height 392
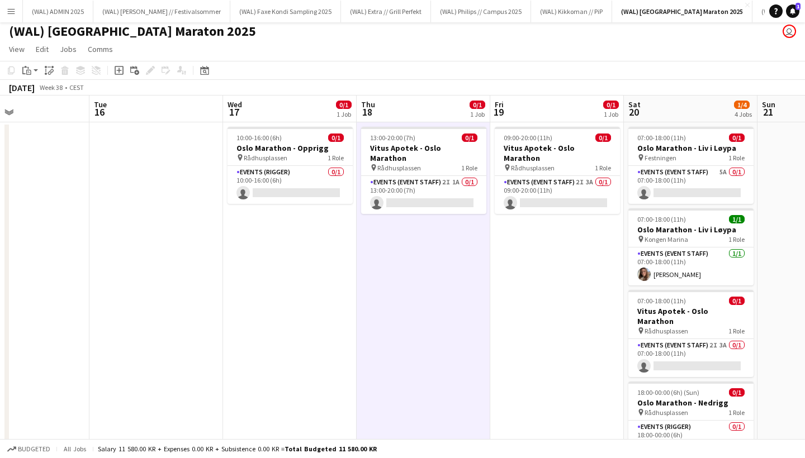
scroll to position [4, 0]
click at [402, 297] on app-date-cell "13:00-20:00 (7h) 0/1 Vitus Apotek - Oslo Marathon pin Rådhusplassen 1 Role Even…" at bounding box center [423, 318] width 134 height 392
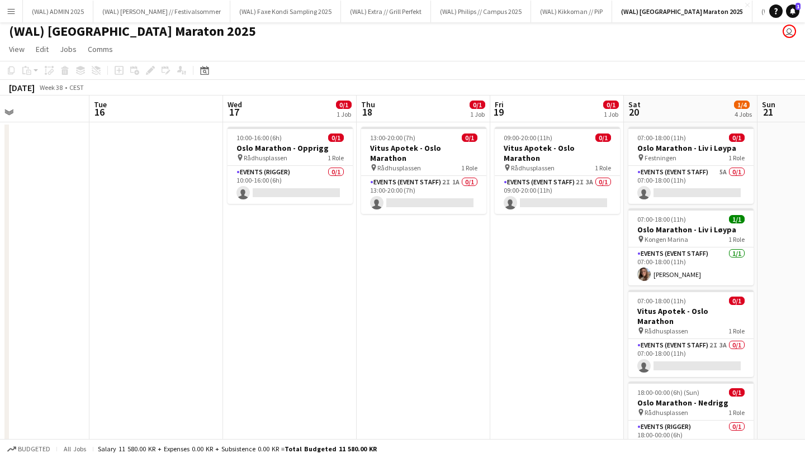
click at [533, 277] on app-date-cell "09:00-20:00 (11h) 0/1 Vitus Apotek - Oslo Marathon pin Rådhusplassen 1 Role Eve…" at bounding box center [557, 318] width 134 height 392
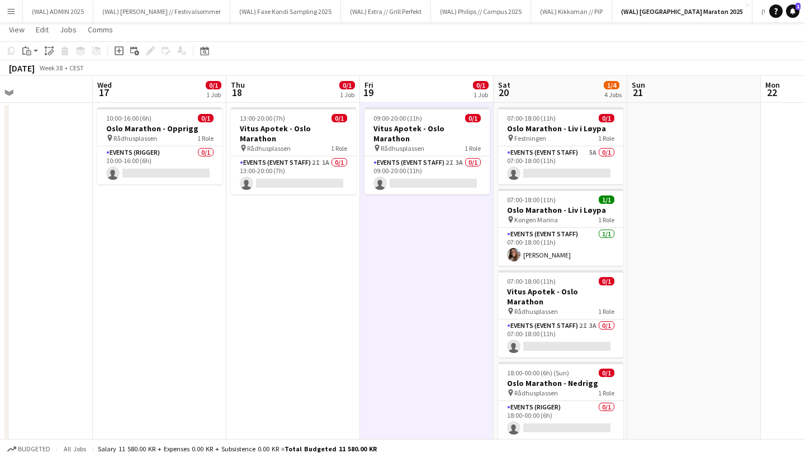
scroll to position [25, 0]
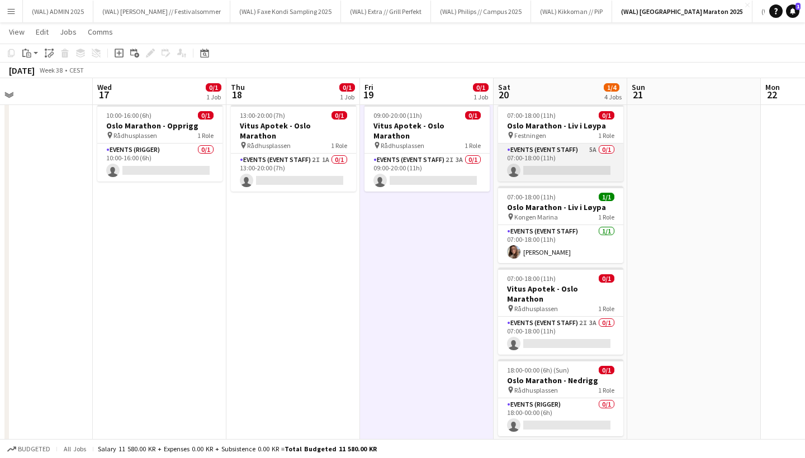
click at [521, 161] on app-card-role "Events (Event Staff) 5A 0/1 07:00-18:00 (11h) single-neutral-actions" at bounding box center [560, 163] width 125 height 38
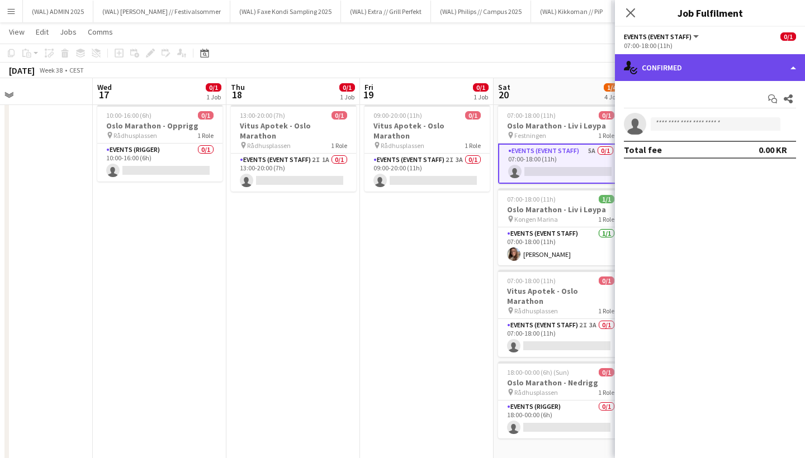
click at [648, 69] on div "single-neutral-actions-check-2 Confirmed" at bounding box center [710, 67] width 190 height 27
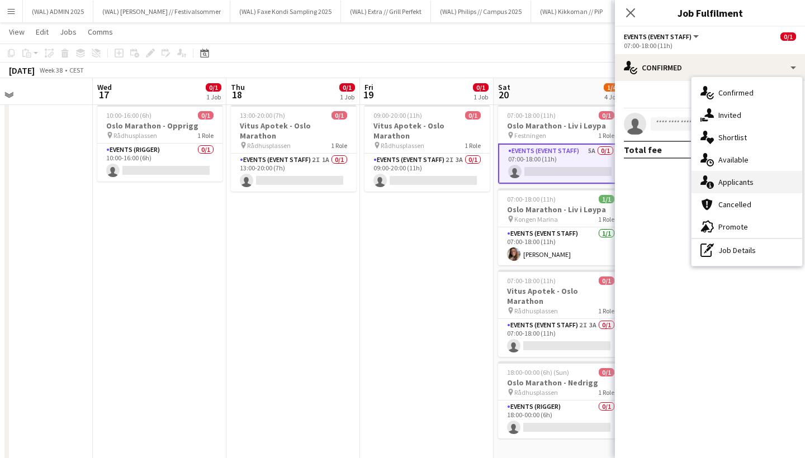
click at [706, 185] on icon "single-neutral-actions-information" at bounding box center [706, 181] width 13 height 13
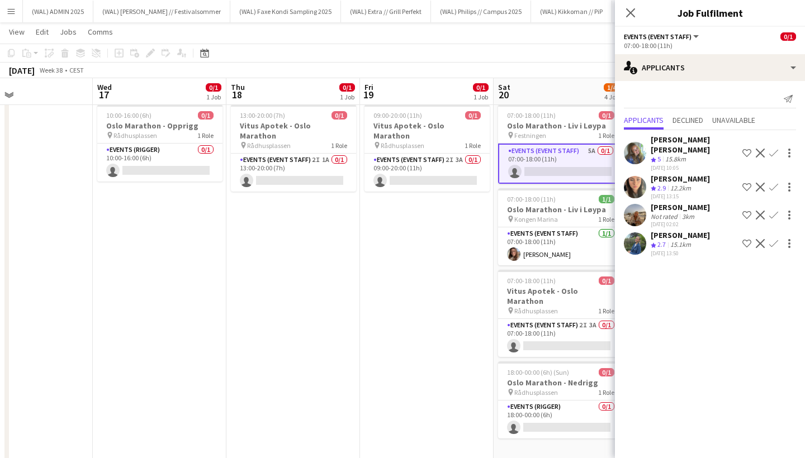
click at [643, 148] on app-user-avatar at bounding box center [634, 153] width 22 height 22
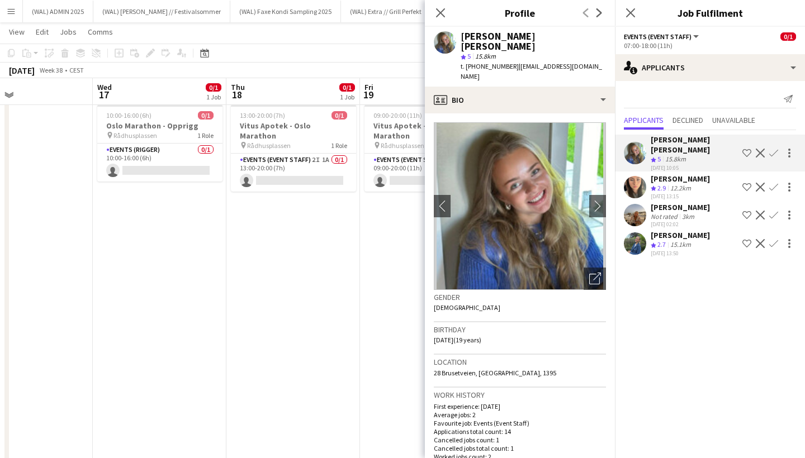
click at [599, 173] on img at bounding box center [520, 206] width 172 height 168
click at [597, 200] on app-icon "chevron-right" at bounding box center [597, 206] width 17 height 12
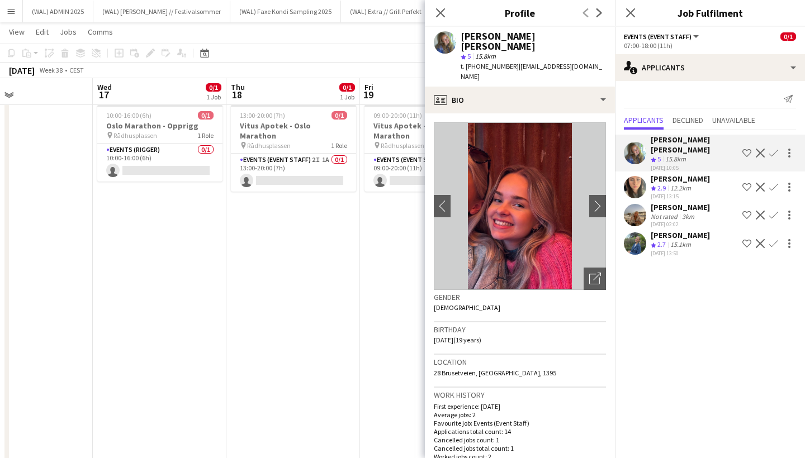
click at [358, 256] on app-date-cell "13:00-20:00 (7h) 0/1 Vitus Apotek - Oslo Marathon pin Rådhusplassen 1 Role Even…" at bounding box center [293, 296] width 134 height 392
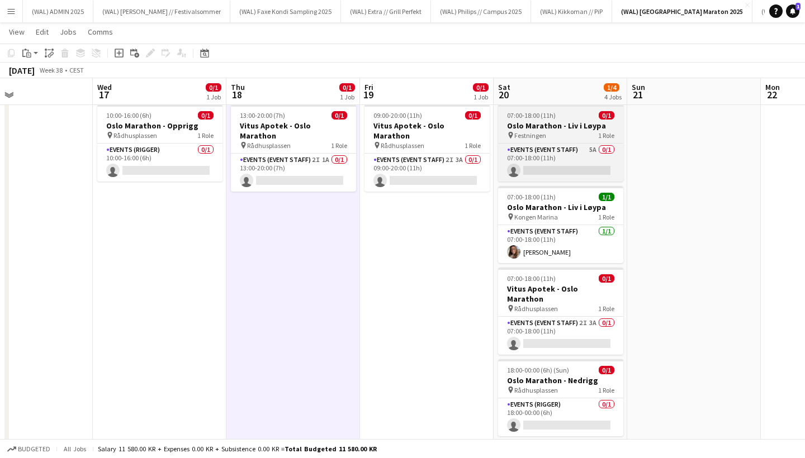
click at [546, 126] on h3 "Oslo Marathon - Liv i Løypa" at bounding box center [560, 126] width 125 height 10
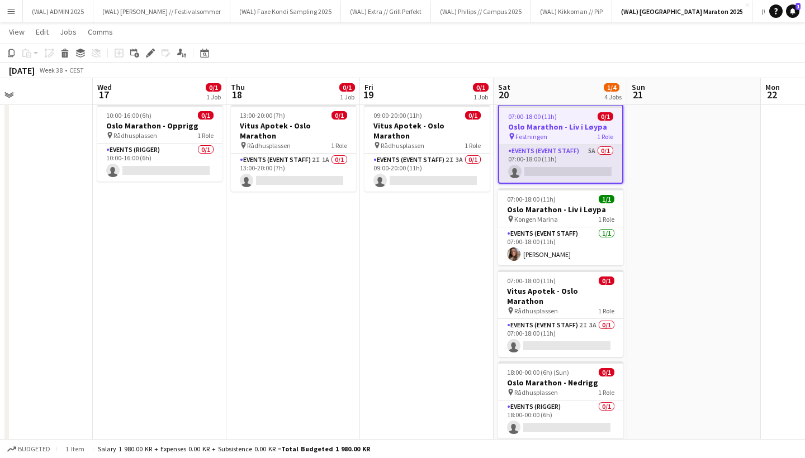
click at [534, 156] on app-card-role "Events (Event Staff) 5A 0/1 07:00-18:00 (11h) single-neutral-actions" at bounding box center [560, 164] width 123 height 38
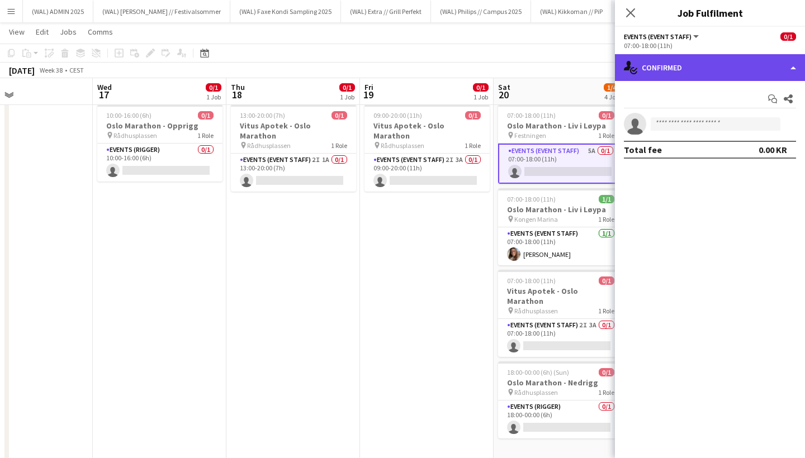
click at [666, 70] on div "single-neutral-actions-check-2 Confirmed" at bounding box center [710, 67] width 190 height 27
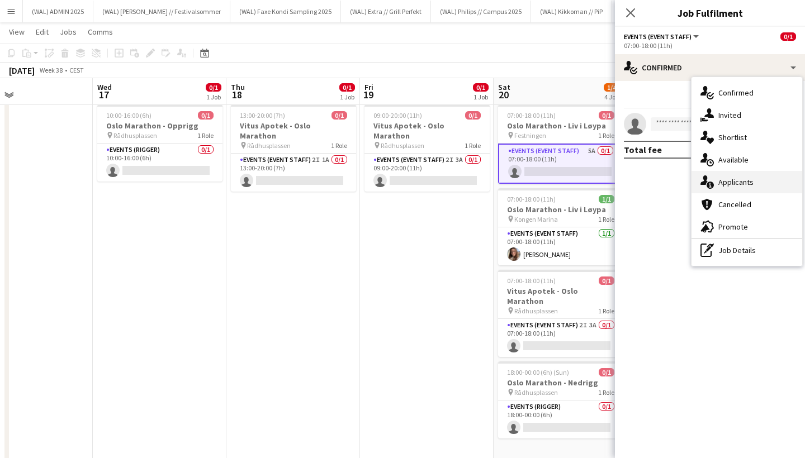
click at [708, 173] on div "single-neutral-actions-information Applicants" at bounding box center [746, 182] width 111 height 22
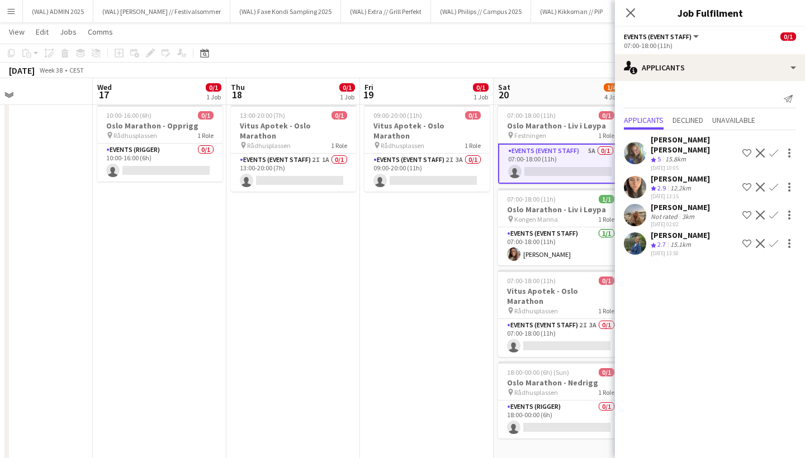
click at [651, 202] on div "Sina Sivertsen" at bounding box center [679, 207] width 59 height 10
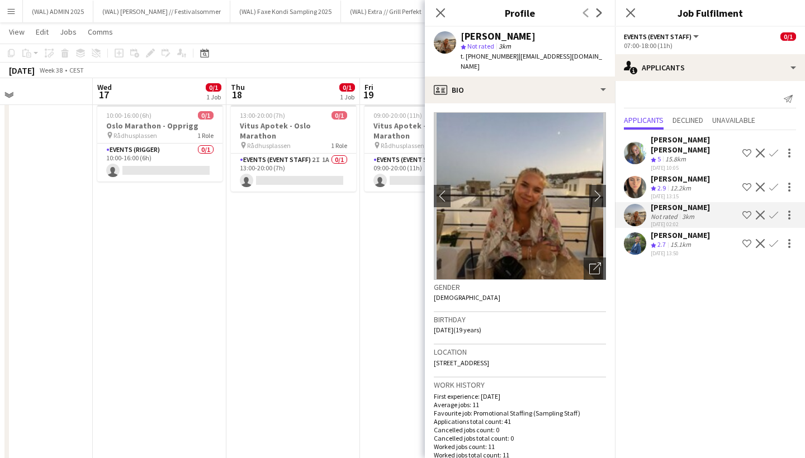
click at [652, 186] on polygon at bounding box center [653, 189] width 6 height 6
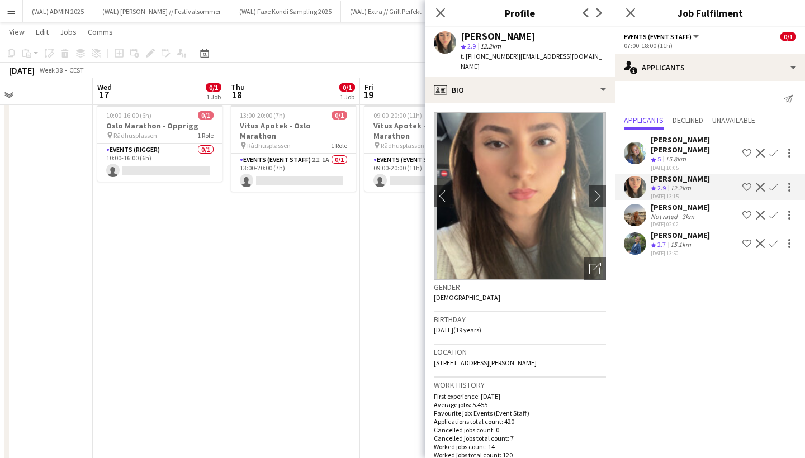
click at [648, 230] on div "Julia Iversen Crew rating 2.7 15.1km 09-08-2025 13:50 Shortlist crew Decline Co…" at bounding box center [710, 243] width 190 height 27
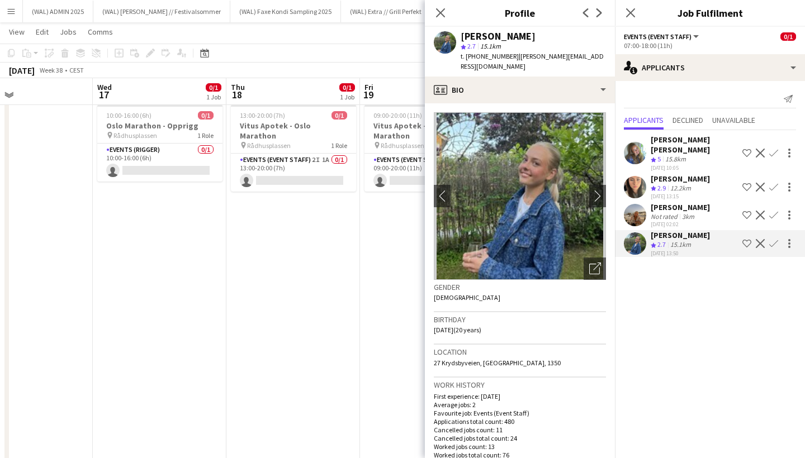
click at [656, 155] on div "Crew rating 5" at bounding box center [656, 159] width 12 height 9
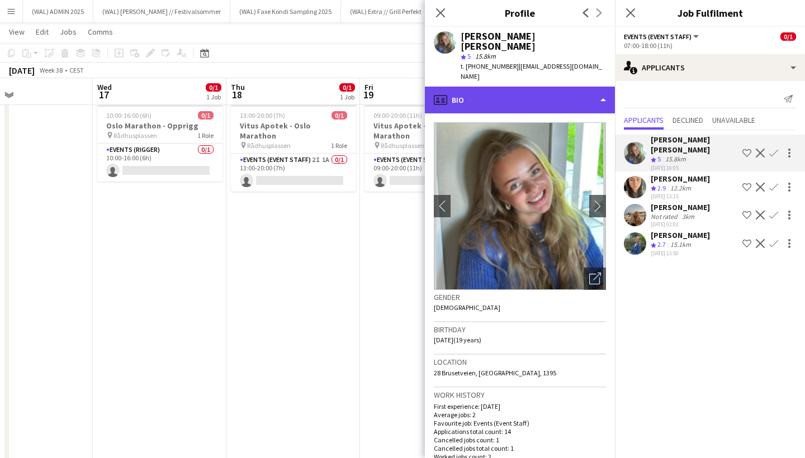
click at [579, 87] on div "profile Bio" at bounding box center [520, 100] width 190 height 27
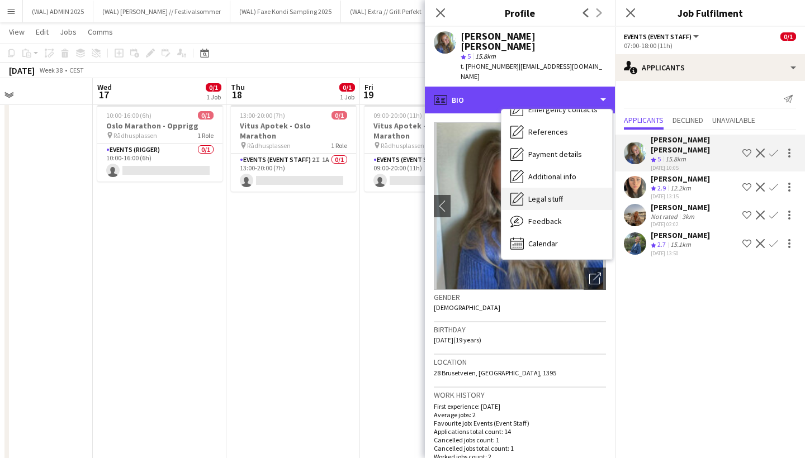
scroll to position [105, 0]
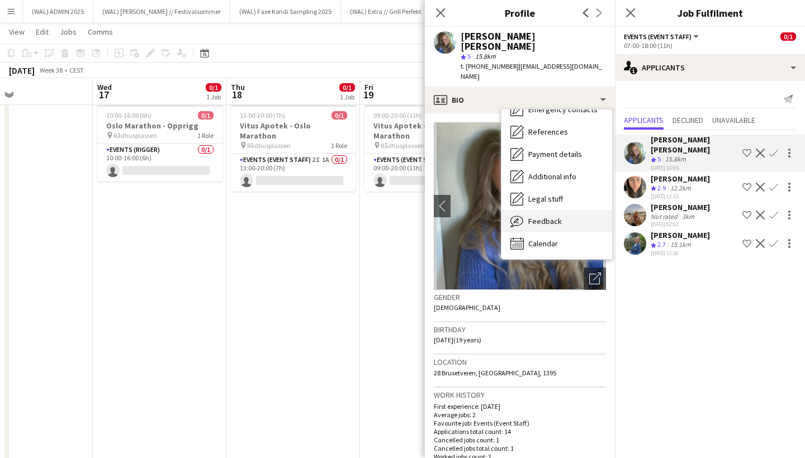
click at [542, 216] on span "Feedback" at bounding box center [545, 221] width 34 height 10
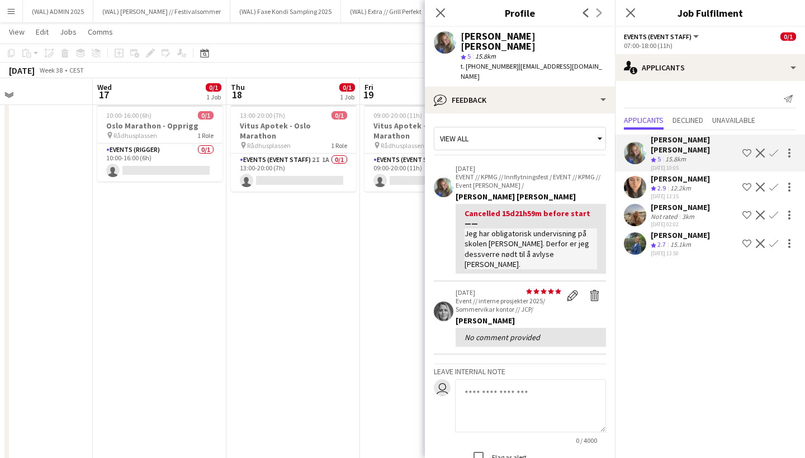
click at [655, 141] on div "Hennie Marie Nordahl" at bounding box center [693, 145] width 87 height 20
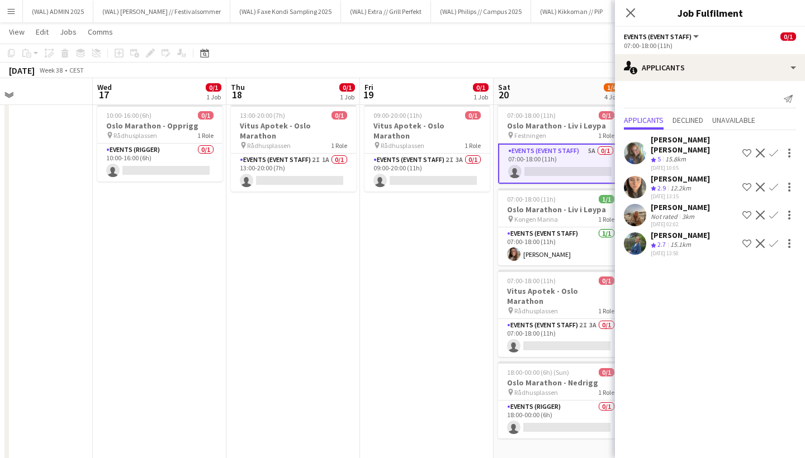
click at [697, 142] on div "Hennie Marie Nordahl" at bounding box center [693, 145] width 87 height 20
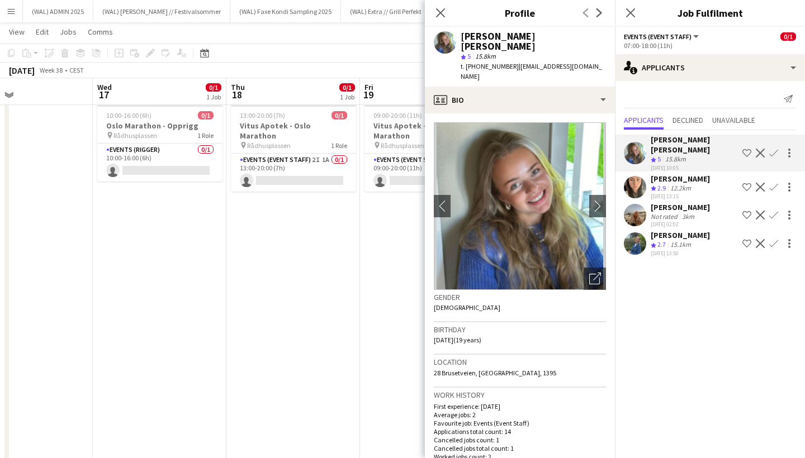
click at [672, 155] on div "15.8km" at bounding box center [675, 159] width 25 height 9
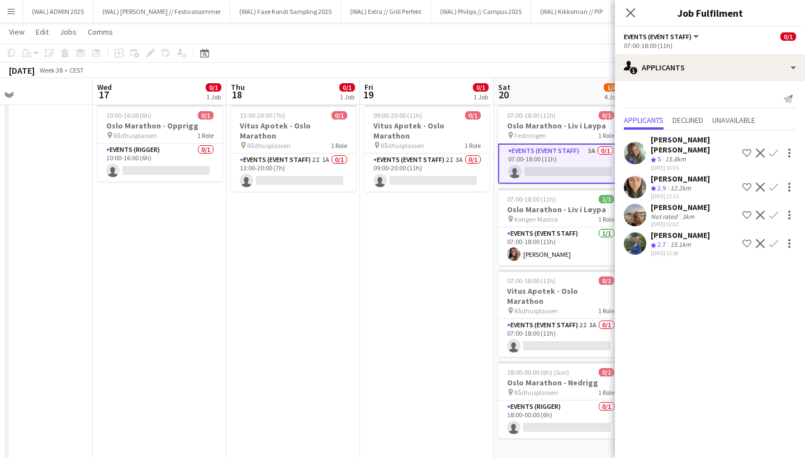
click at [773, 149] on app-icon "Confirm" at bounding box center [773, 153] width 9 height 9
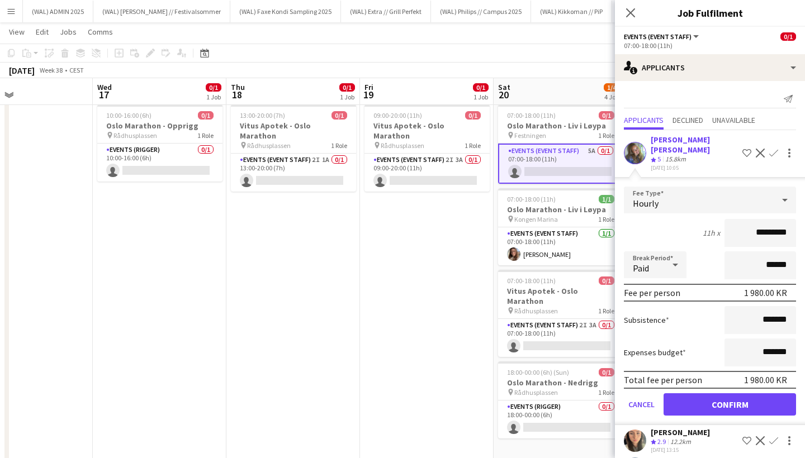
click at [697, 393] on button "Confirm" at bounding box center [729, 404] width 132 height 22
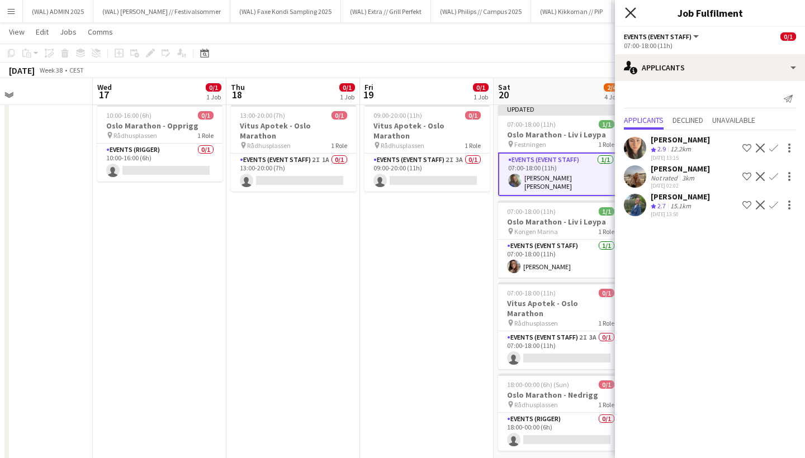
click at [633, 13] on icon "Close pop-in" at bounding box center [630, 12] width 11 height 11
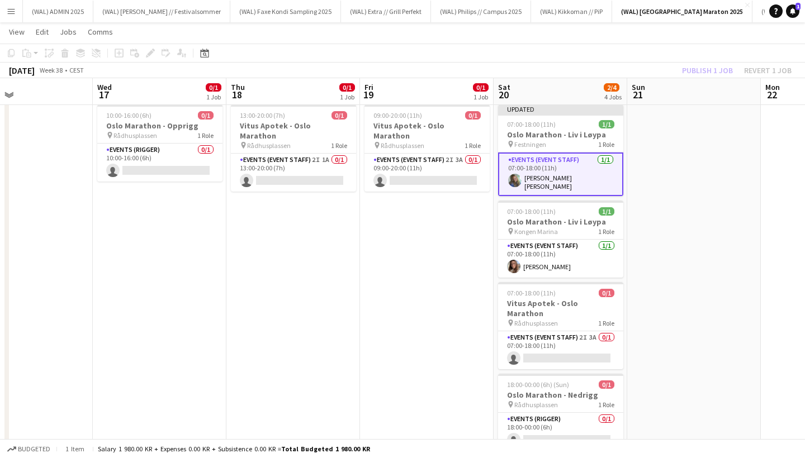
click at [404, 311] on app-date-cell "09:00-20:00 (11h) 0/1 Vitus Apotek - Oslo Marathon pin Rådhusplassen 1 Role Eve…" at bounding box center [427, 296] width 134 height 392
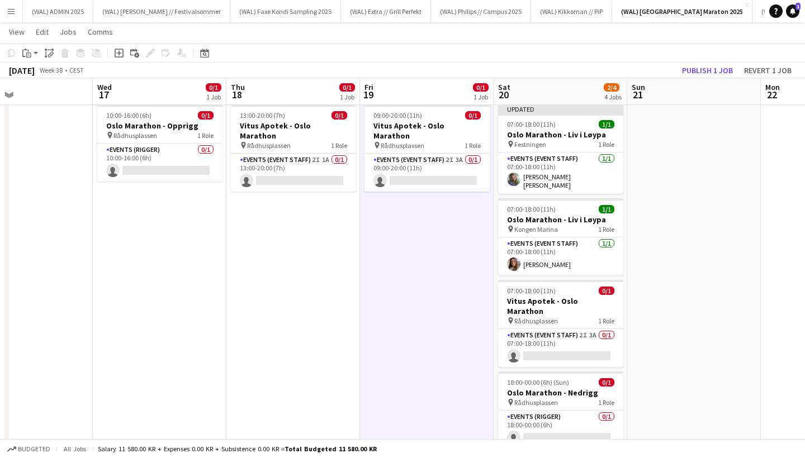
click at [688, 147] on app-date-cell at bounding box center [694, 296] width 134 height 392
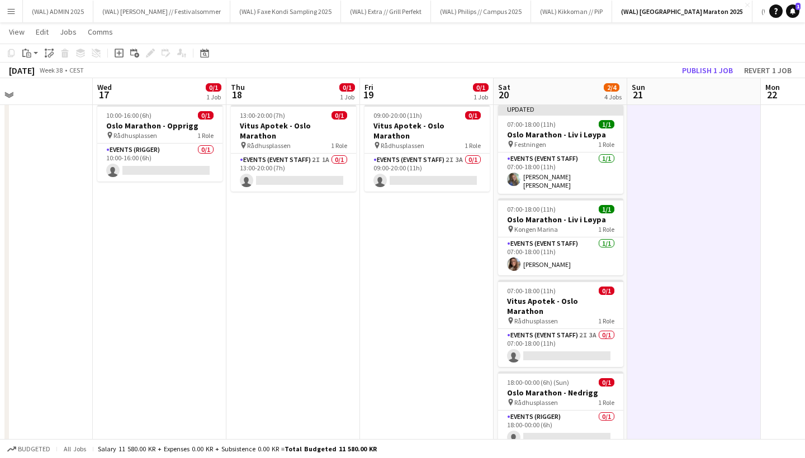
click at [460, 238] on app-date-cell "09:00-20:00 (11h) 0/1 Vitus Apotek - Oslo Marathon pin Rådhusplassen 1 Role Eve…" at bounding box center [427, 296] width 134 height 392
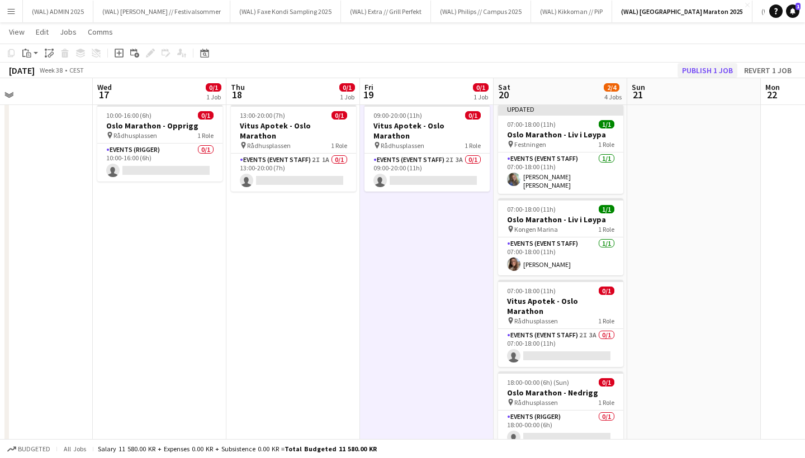
click at [706, 72] on button "Publish 1 job" at bounding box center [707, 70] width 60 height 15
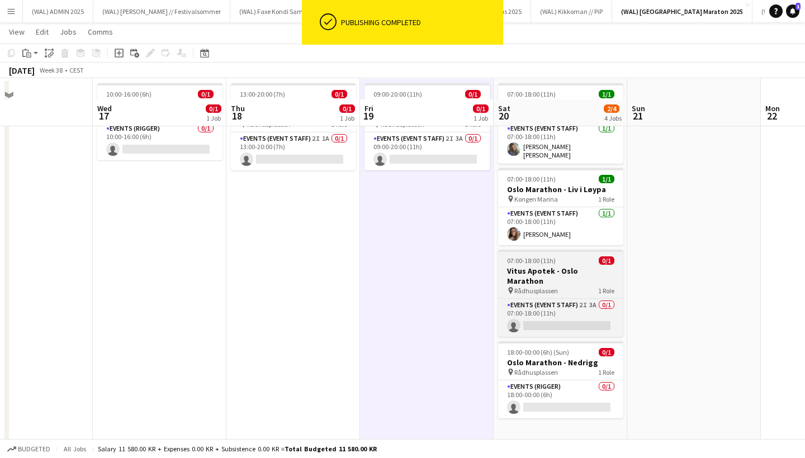
scroll to position [72, 0]
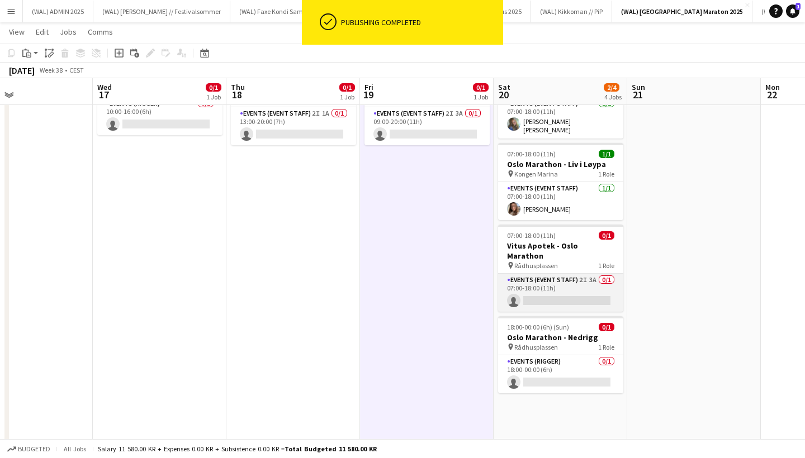
click at [544, 274] on app-card-role "Events (Event Staff) 2I 3A 0/1 07:00-18:00 (11h) single-neutral-actions" at bounding box center [560, 293] width 125 height 38
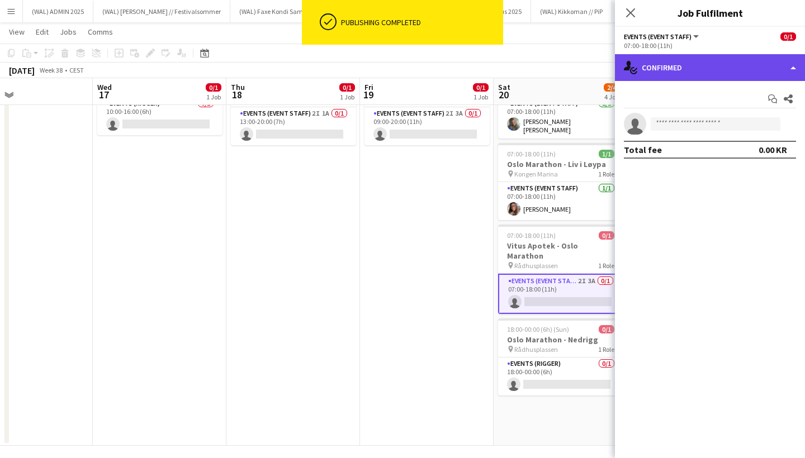
click at [675, 69] on div "single-neutral-actions-check-2 Confirmed" at bounding box center [710, 67] width 190 height 27
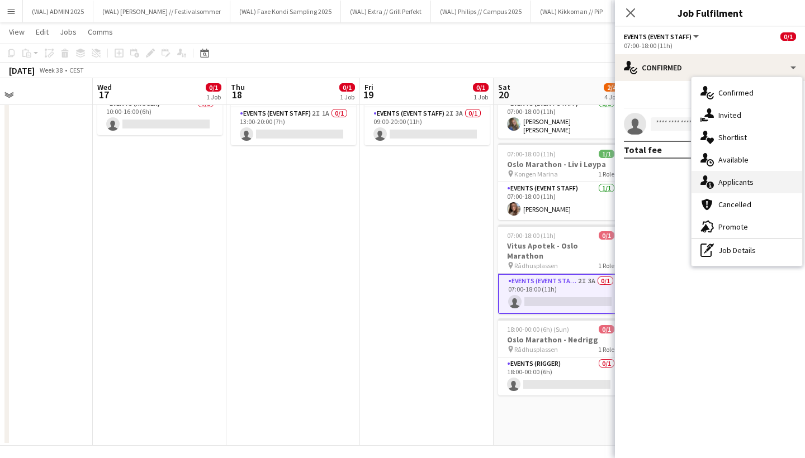
click at [709, 177] on icon "single-neutral-actions-information" at bounding box center [706, 181] width 13 height 13
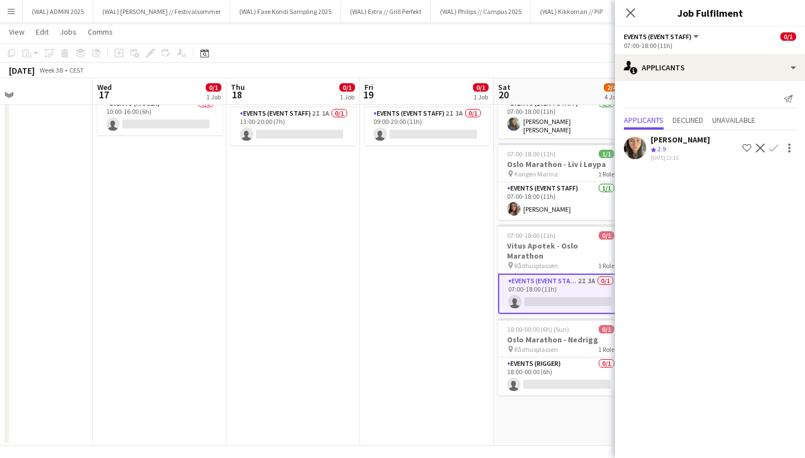
click at [454, 274] on app-date-cell "09:00-20:00 (11h) 0/1 Vitus Apotek - Oslo Marathon pin Rådhusplassen 1 Role Eve…" at bounding box center [427, 250] width 134 height 392
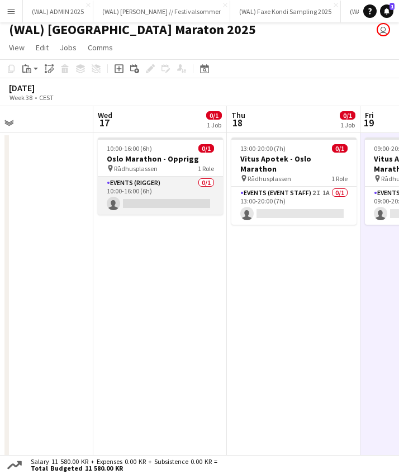
scroll to position [0, 306]
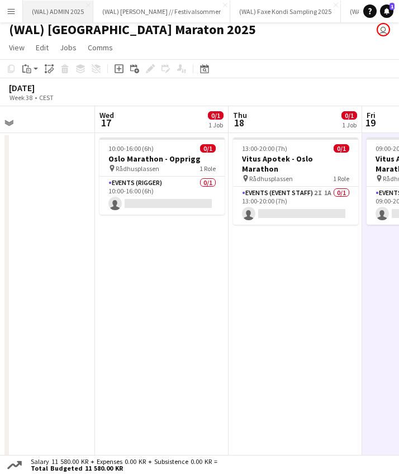
click at [59, 15] on button "(WAL) ADMIN 2025 Close" at bounding box center [58, 12] width 70 height 22
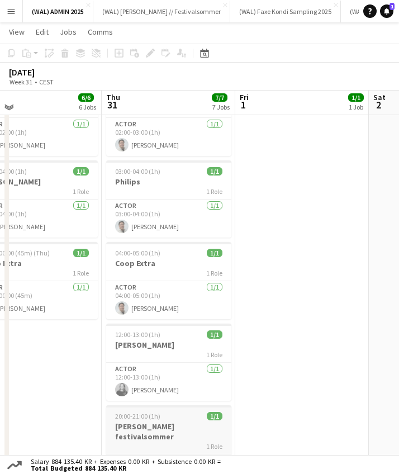
scroll to position [142, 0]
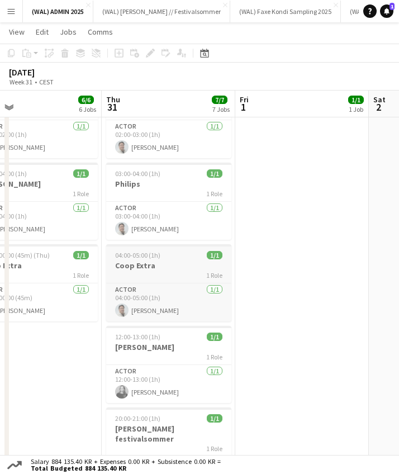
click at [160, 260] on h3 "Coop Extra" at bounding box center [168, 265] width 125 height 10
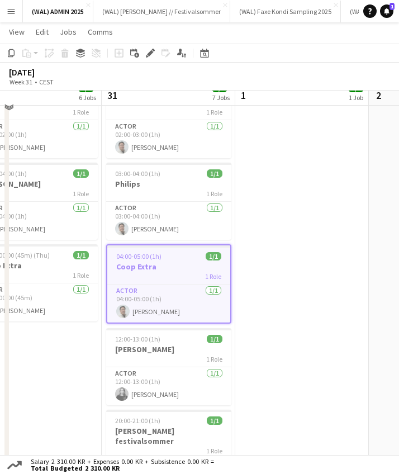
scroll to position [46, 0]
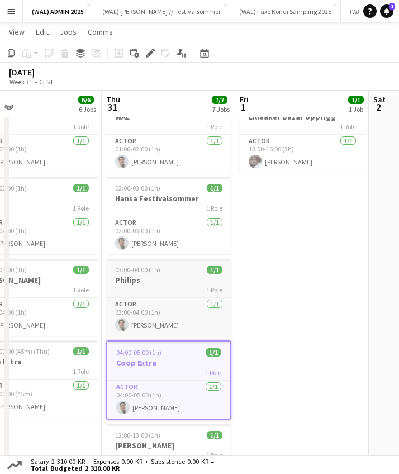
click at [151, 279] on h3 "Philips" at bounding box center [168, 280] width 125 height 10
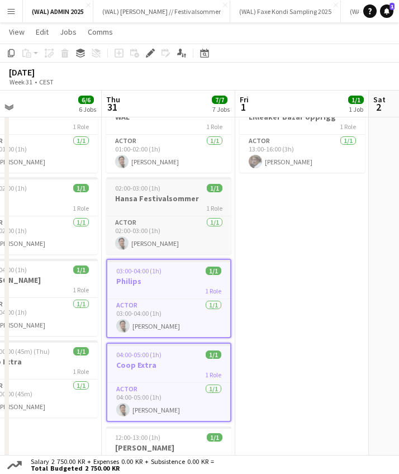
click at [151, 187] on span "02:00-03:00 (1h)" at bounding box center [137, 188] width 45 height 8
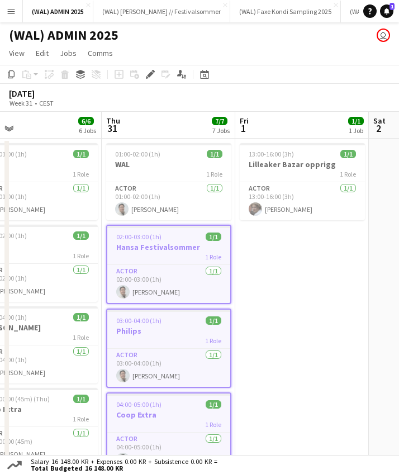
scroll to position [0, 0]
click at [151, 160] on h3 "WAL" at bounding box center [168, 164] width 125 height 10
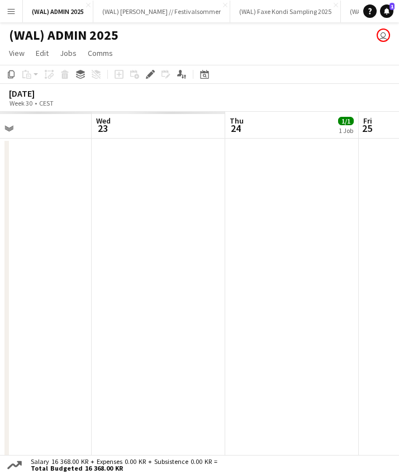
click at [163, 280] on app-date-cell at bounding box center [159, 444] width 134 height 610
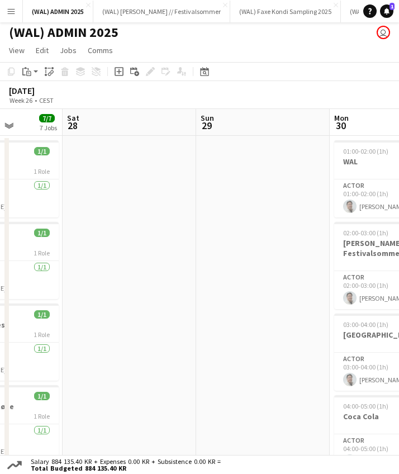
scroll to position [0, 324]
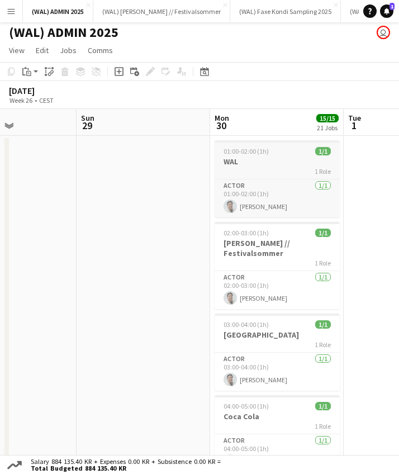
click at [230, 169] on div "1 Role" at bounding box center [277, 170] width 125 height 9
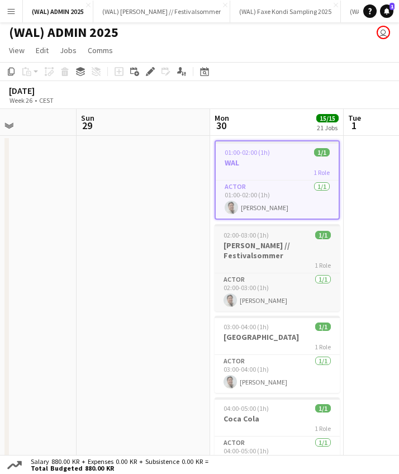
click at [247, 236] on span "02:00-03:00 (1h)" at bounding box center [245, 235] width 45 height 8
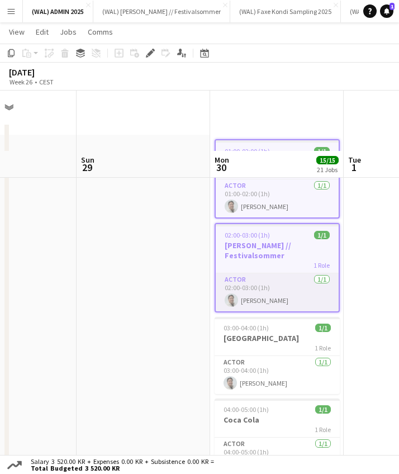
scroll to position [126, 0]
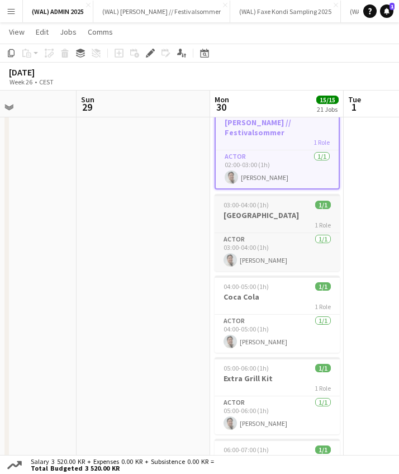
click at [264, 210] on h3 "Philips Campus" at bounding box center [277, 215] width 125 height 10
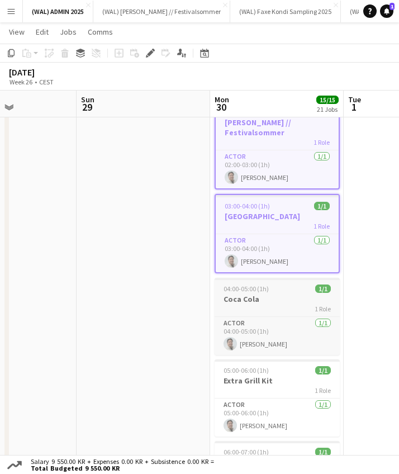
click at [251, 304] on div "1 Role" at bounding box center [277, 308] width 125 height 9
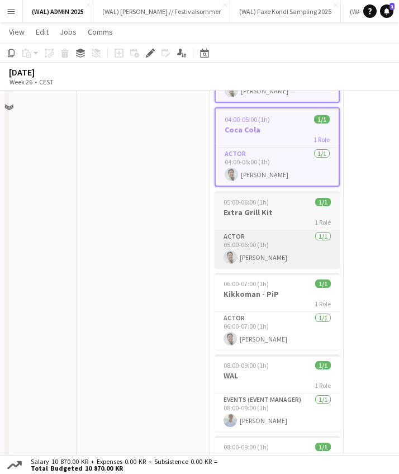
scroll to position [308, 0]
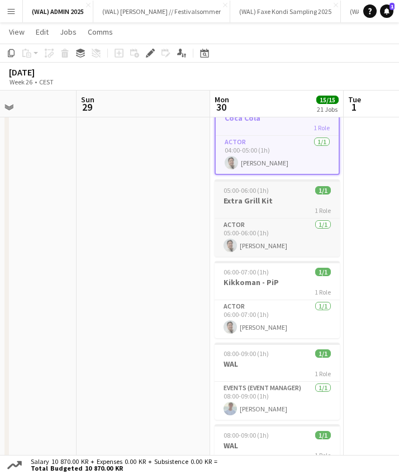
click at [257, 206] on div "1 Role" at bounding box center [277, 210] width 125 height 9
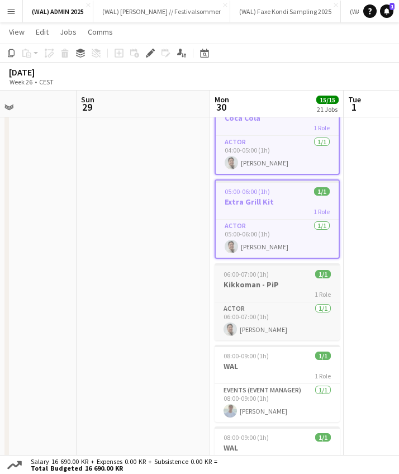
click at [250, 279] on h3 "Kikkoman - PiP" at bounding box center [277, 284] width 125 height 10
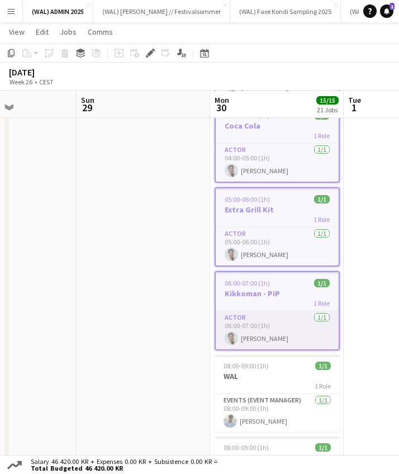
scroll to position [299, 0]
click at [106, 218] on app-date-cell at bounding box center [144, 477] width 134 height 1279
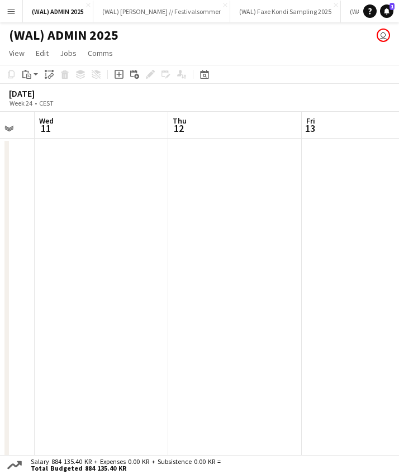
scroll to position [0, 358]
drag, startPoint x: 128, startPoint y: 196, endPoint x: 136, endPoint y: 168, distance: 29.0
